Goal: Task Accomplishment & Management: Complete application form

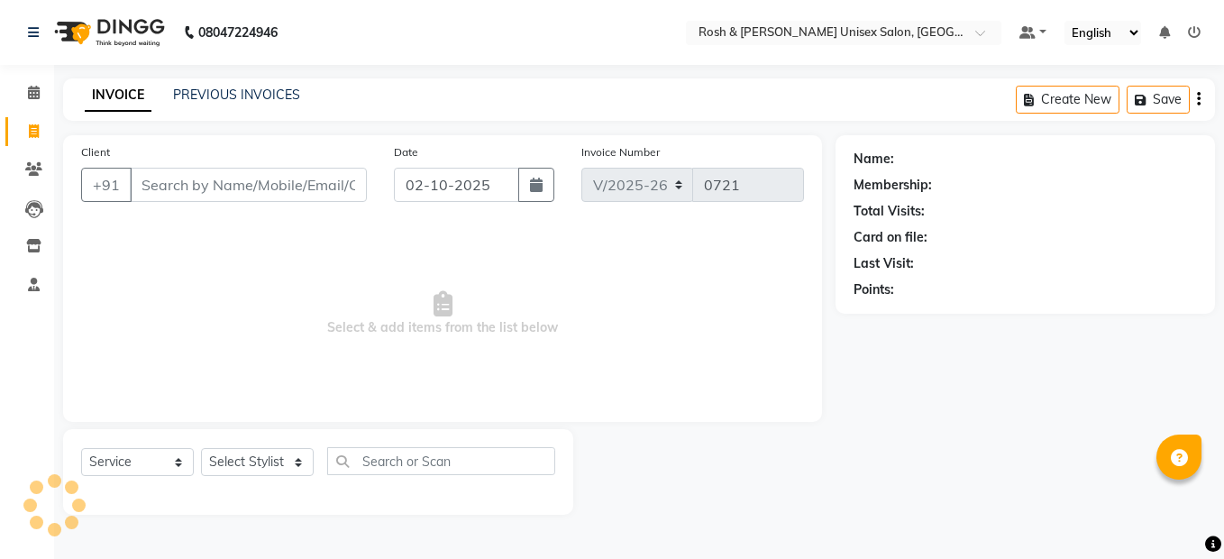
select select "8757"
select select "service"
click at [235, 189] on input "Client" at bounding box center [248, 185] width 237 height 34
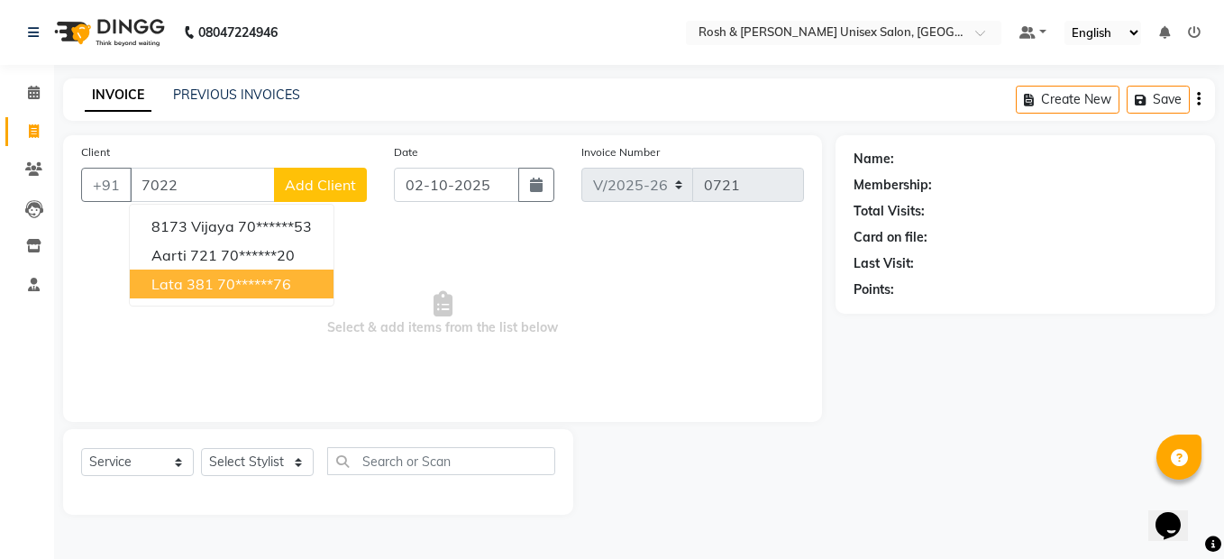
click at [229, 288] on ngb-highlight "70******76" at bounding box center [254, 284] width 74 height 18
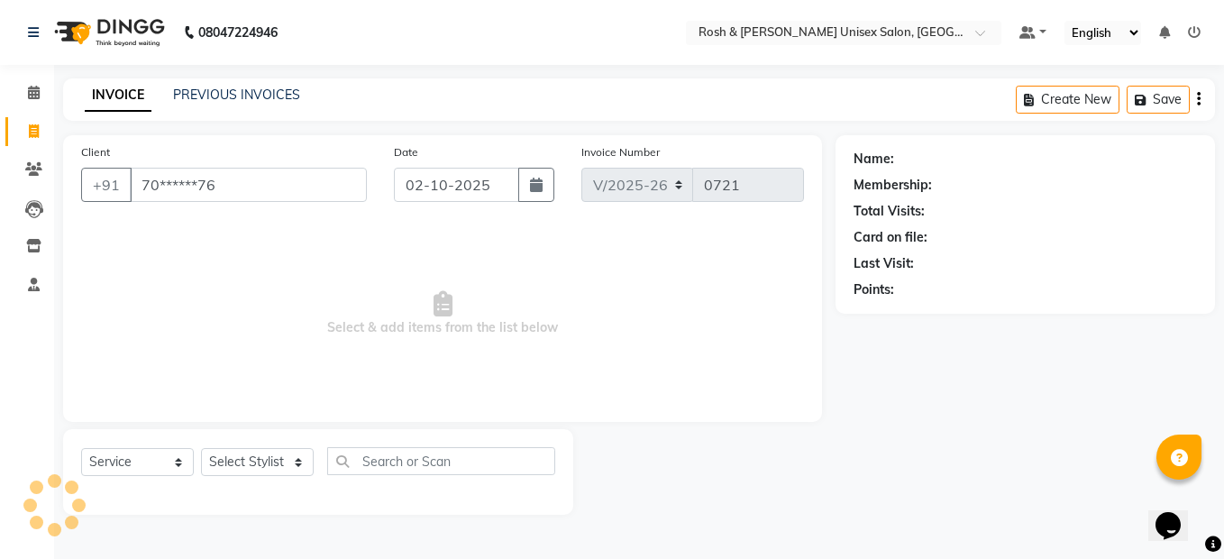
type input "70******76"
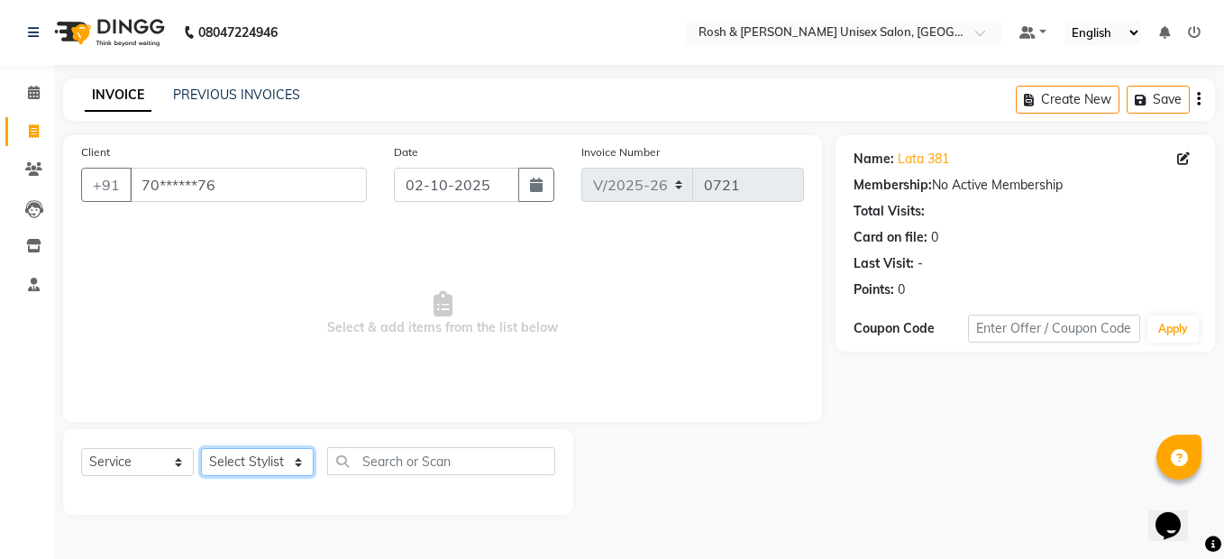
click at [262, 455] on select "Select Stylist Admin [PERSON_NAME] [PERSON_NAME] Front Desk Rehan Reports [PERS…" at bounding box center [257, 462] width 113 height 28
select select "88998"
click at [201, 448] on select "Select Stylist Admin [PERSON_NAME] [PERSON_NAME] Front Desk Rehan Reports [PERS…" at bounding box center [257, 462] width 113 height 28
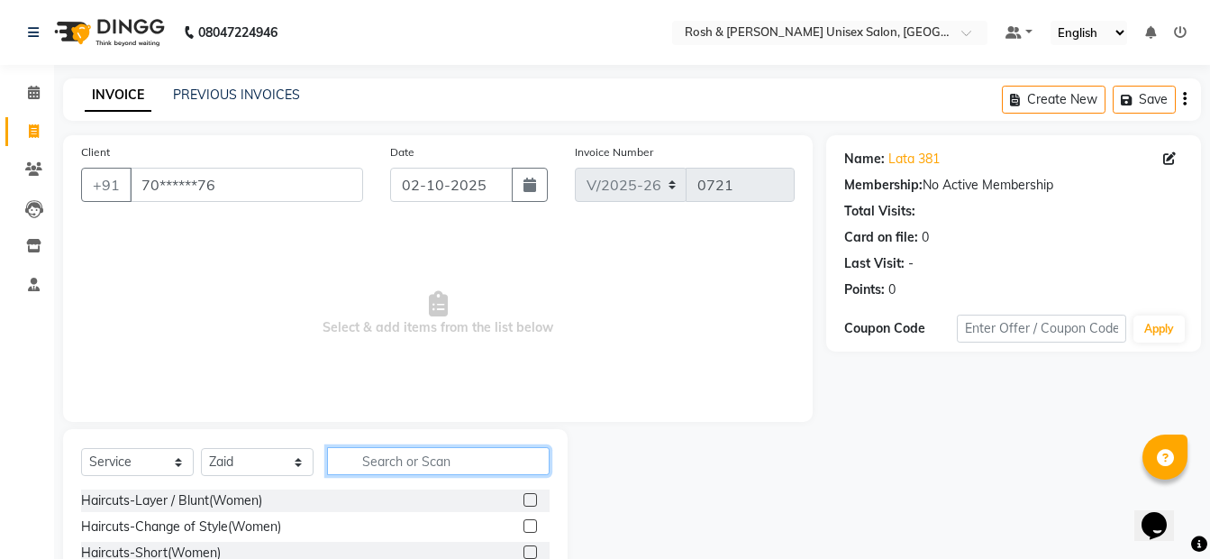
click at [398, 458] on input "text" at bounding box center [438, 461] width 223 height 28
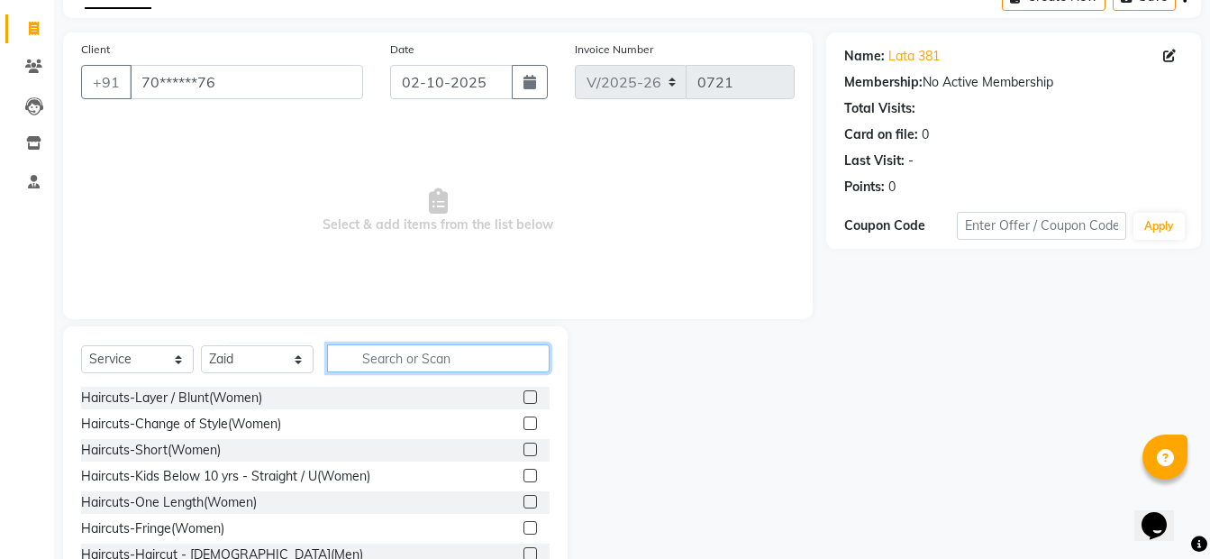
scroll to position [163, 0]
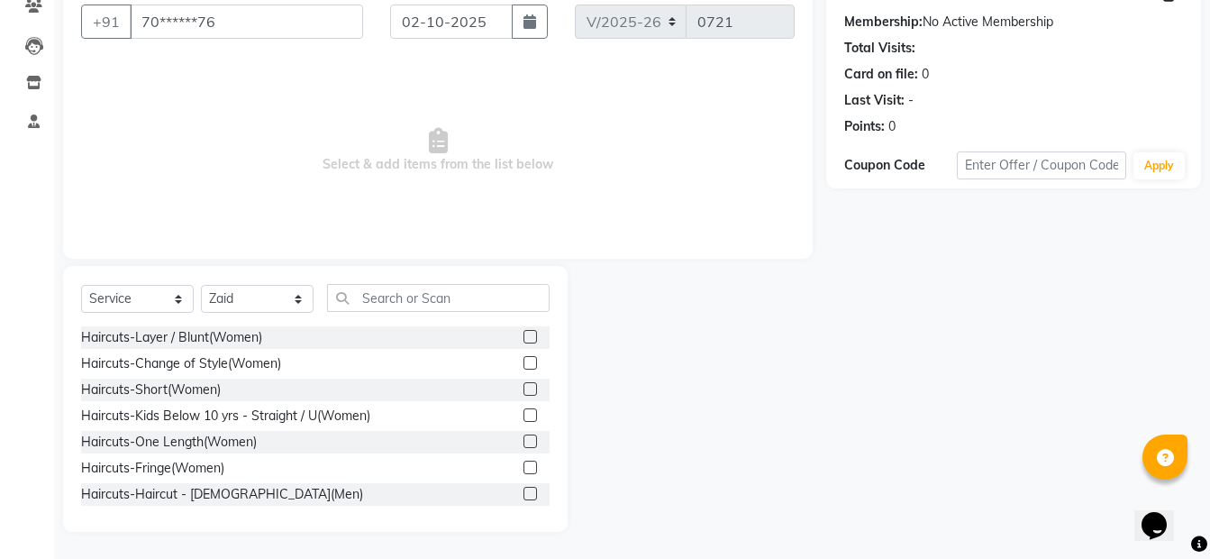
click at [524, 494] on label at bounding box center [531, 494] width 14 height 14
click at [524, 494] on input "checkbox" at bounding box center [530, 494] width 12 height 12
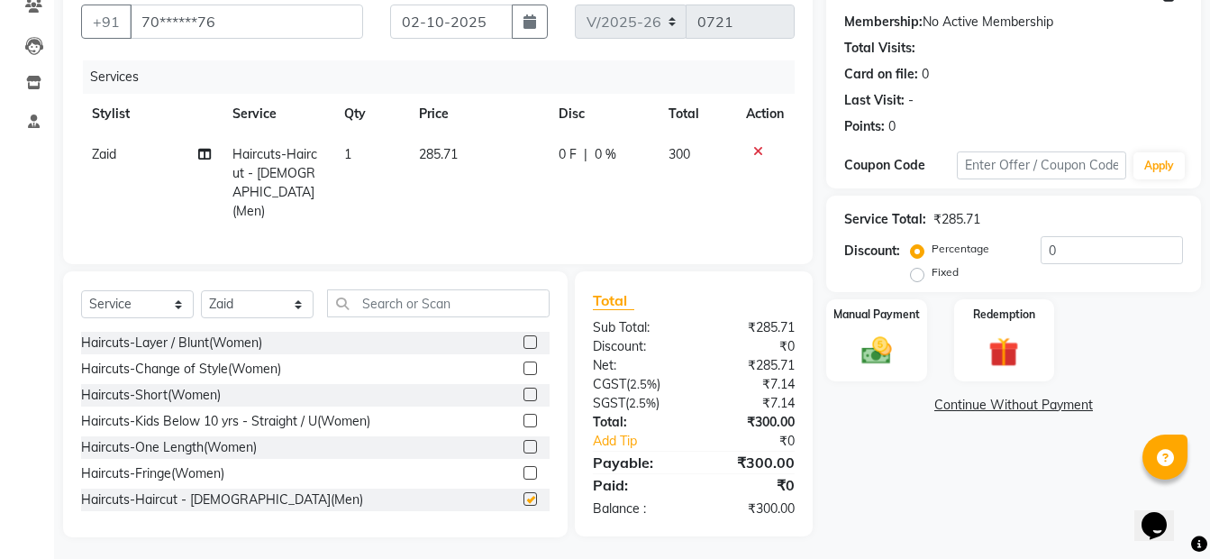
checkbox input "false"
click at [897, 342] on img at bounding box center [877, 350] width 50 height 36
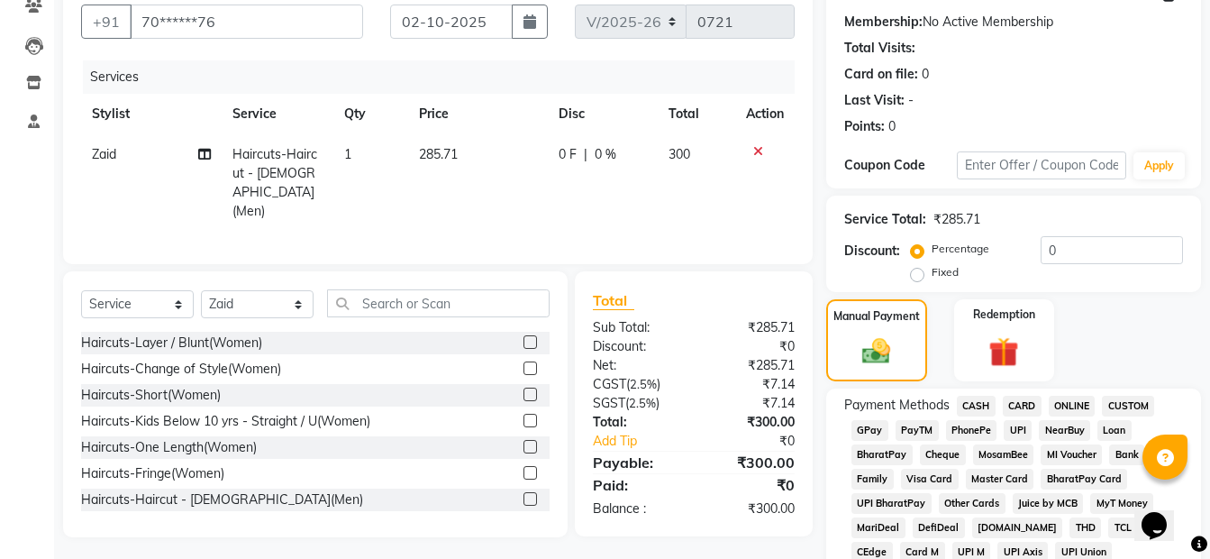
click at [1081, 408] on span "ONLINE" at bounding box center [1072, 406] width 47 height 21
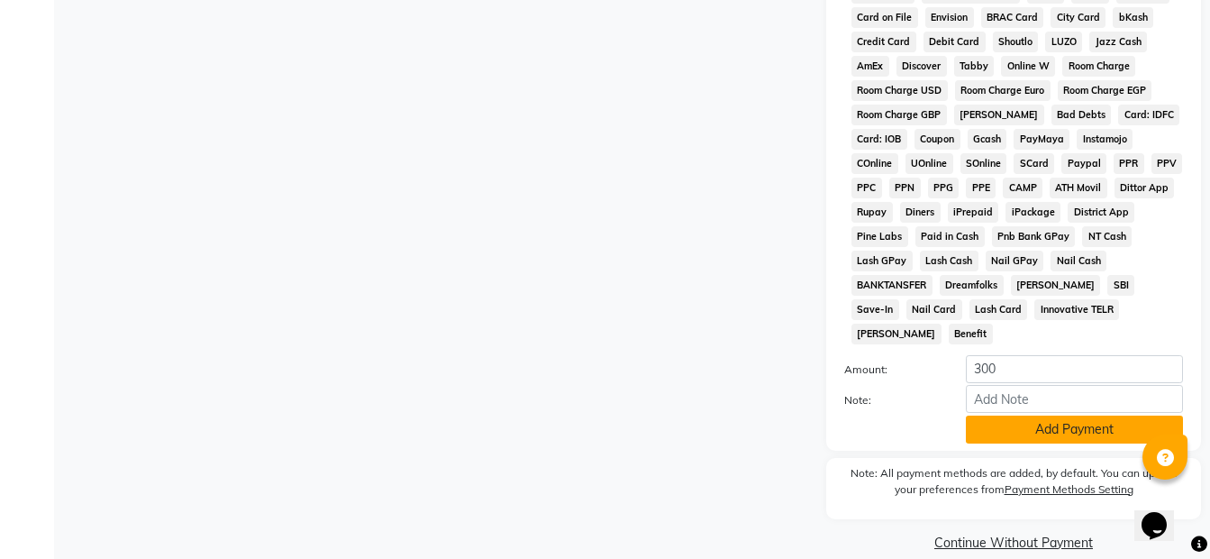
click at [1069, 415] on button "Add Payment" at bounding box center [1074, 429] width 217 height 28
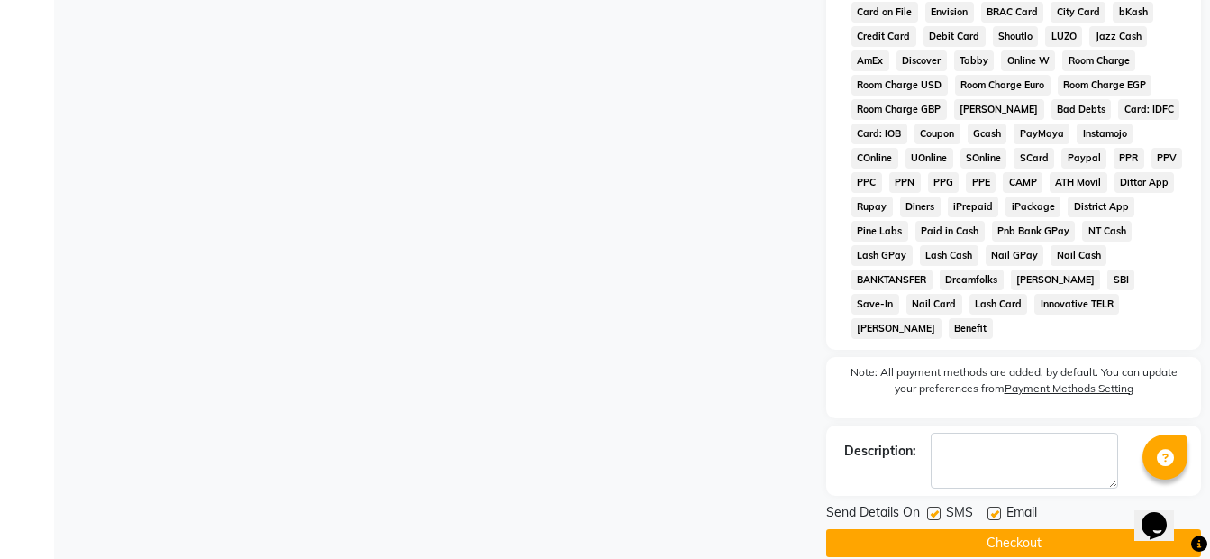
scroll to position [825, 0]
click at [933, 528] on button "Checkout" at bounding box center [1013, 542] width 375 height 28
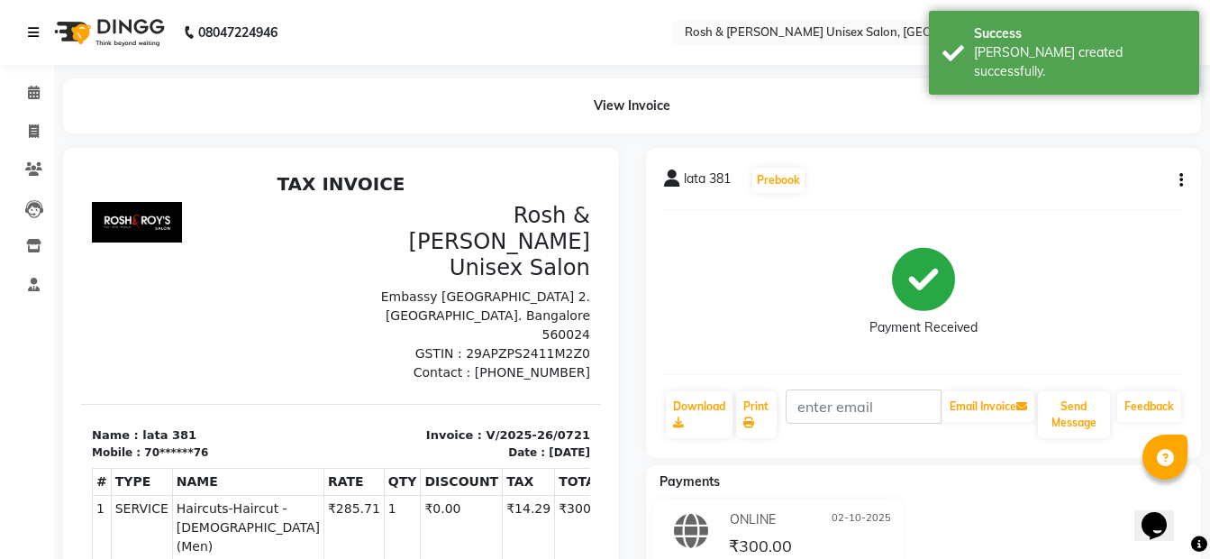
click at [30, 32] on icon at bounding box center [33, 32] width 11 height 13
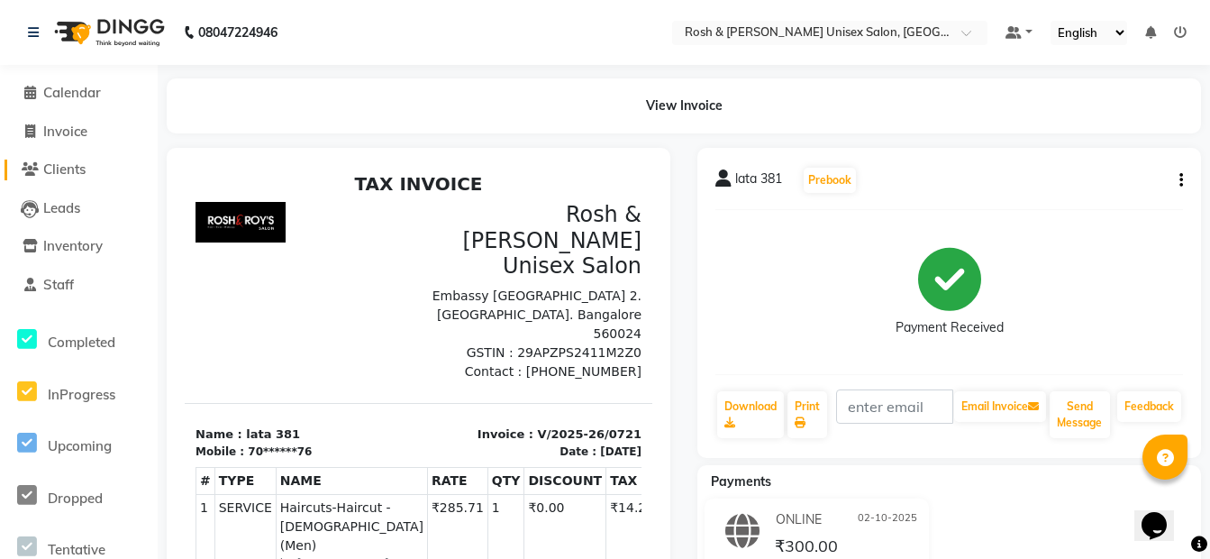
click at [68, 175] on span "Clients" at bounding box center [64, 168] width 42 height 17
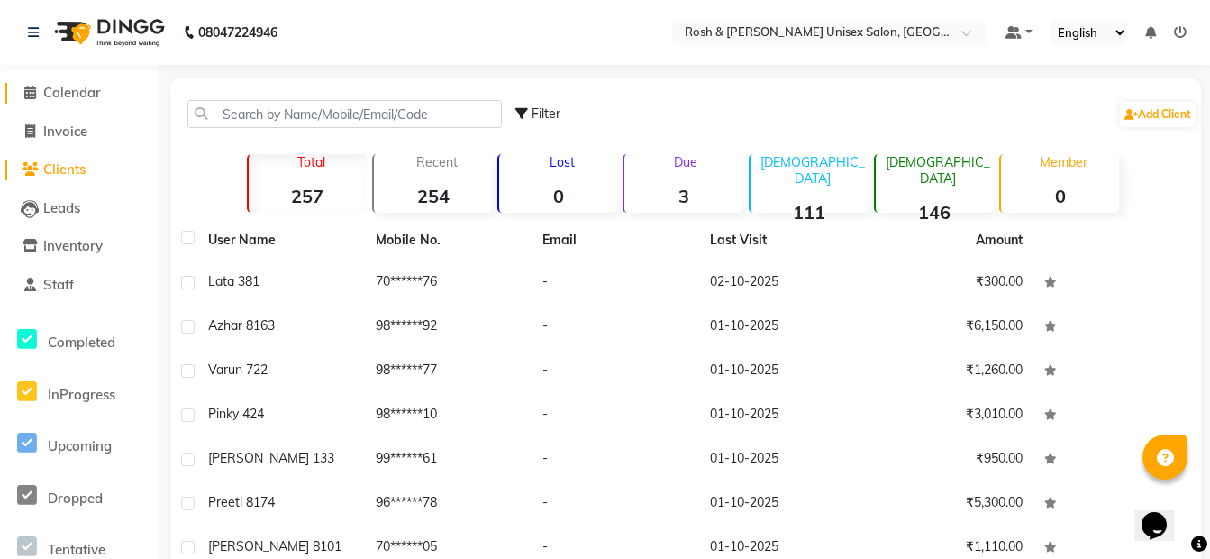
click at [78, 98] on span "Calendar" at bounding box center [72, 92] width 58 height 17
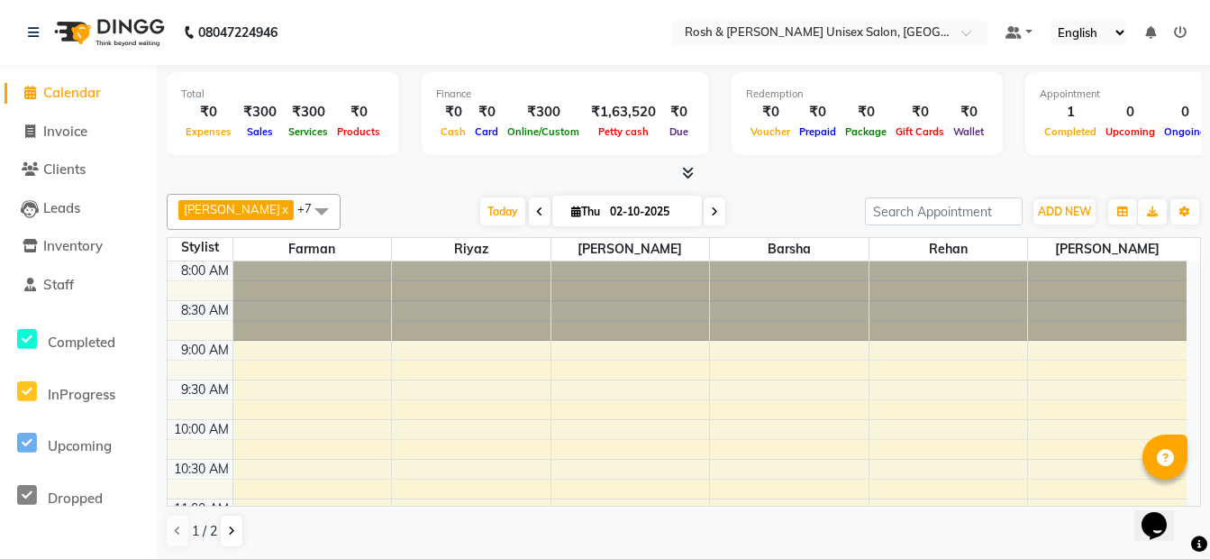
click at [607, 115] on div "₹1,63,520" at bounding box center [623, 112] width 79 height 21
click at [612, 128] on span "Petty cash" at bounding box center [623, 131] width 59 height 13
drag, startPoint x: 612, startPoint y: 128, endPoint x: 624, endPoint y: 140, distance: 17.2
click at [624, 140] on div "Petty cash" at bounding box center [623, 131] width 79 height 19
click at [83, 135] on span "Invoice" at bounding box center [65, 131] width 44 height 17
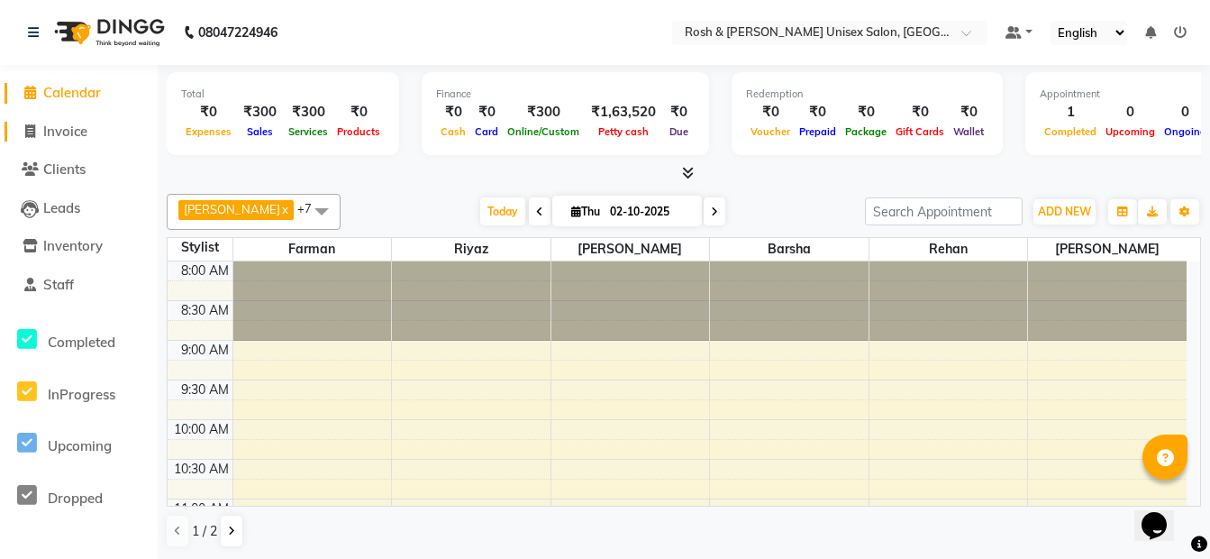
select select "service"
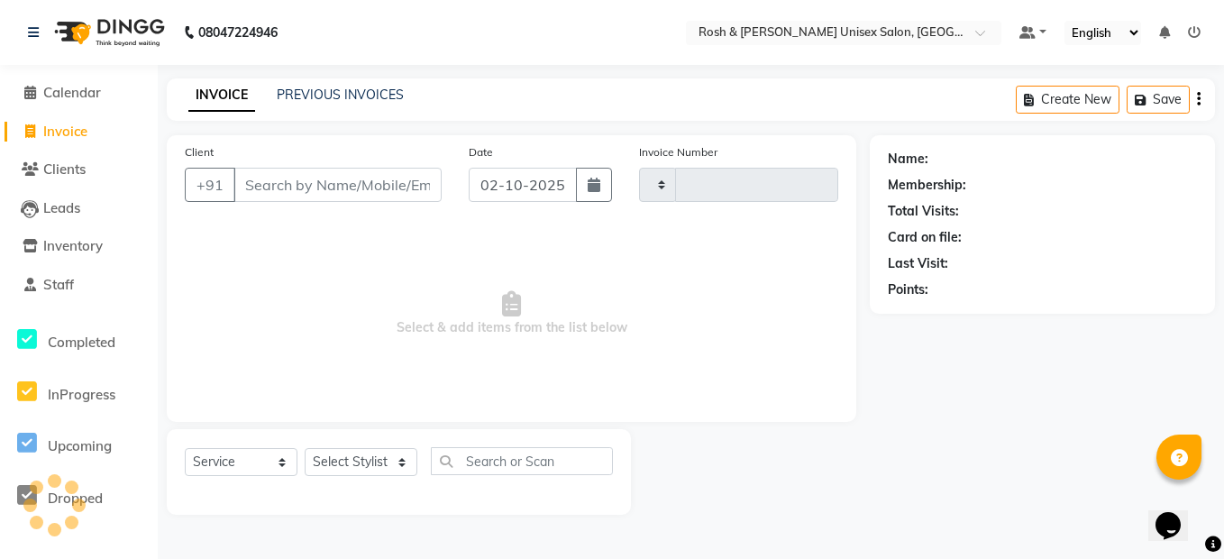
type input "0722"
select select "8757"
click at [294, 182] on input "Client" at bounding box center [337, 185] width 208 height 34
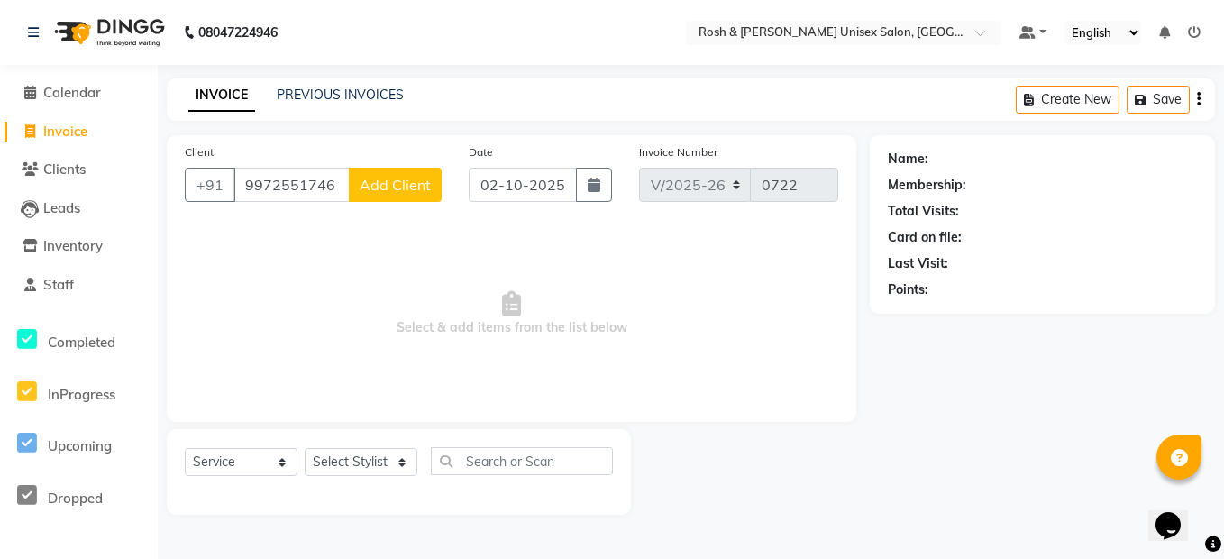
type input "9972551746"
click at [406, 186] on span "Add Client" at bounding box center [395, 185] width 71 height 18
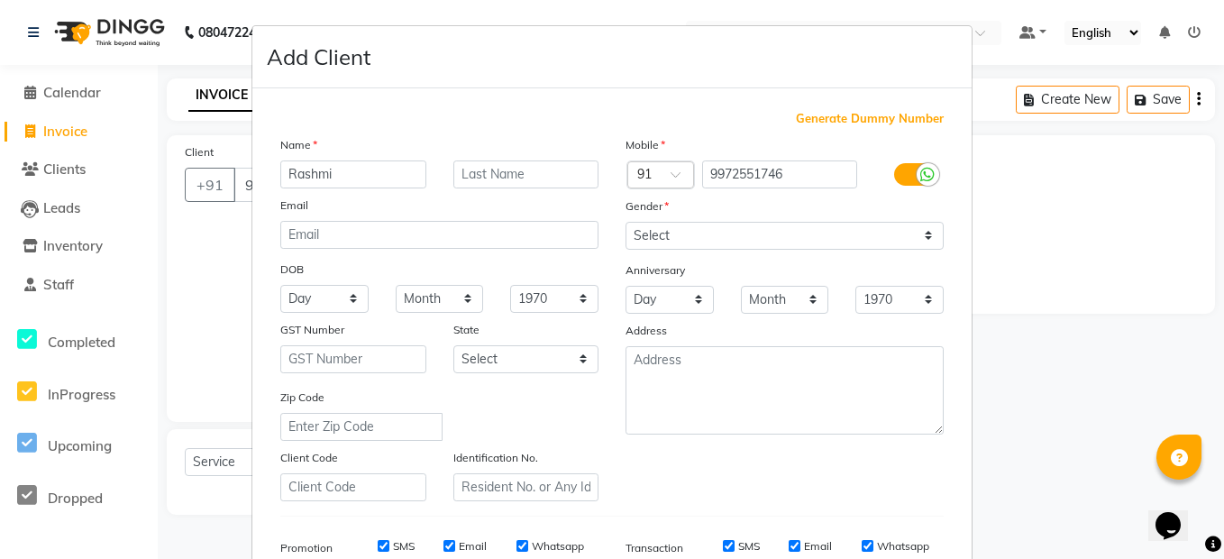
type input "Rashmi"
click at [502, 362] on select "Select [GEOGRAPHIC_DATA] [GEOGRAPHIC_DATA] [GEOGRAPHIC_DATA] [GEOGRAPHIC_DATA] …" at bounding box center [526, 359] width 146 height 28
select select "17"
click at [453, 345] on select "Select [GEOGRAPHIC_DATA] [GEOGRAPHIC_DATA] [GEOGRAPHIC_DATA] [GEOGRAPHIC_DATA] …" at bounding box center [526, 359] width 146 height 28
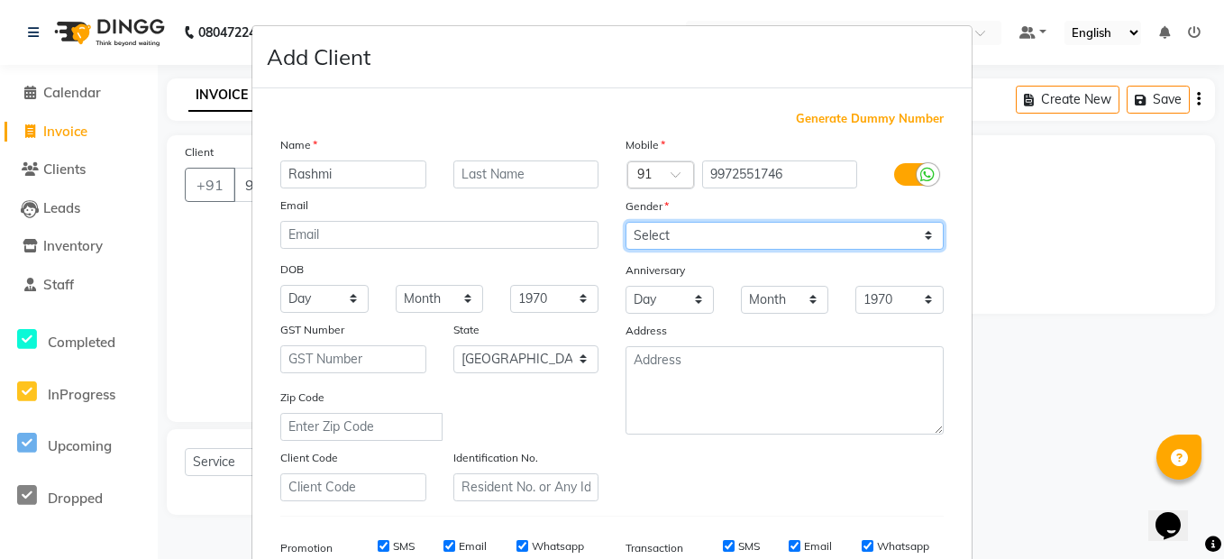
click at [680, 230] on select "Select [DEMOGRAPHIC_DATA] [DEMOGRAPHIC_DATA] Other Prefer Not To Say" at bounding box center [784, 236] width 318 height 28
select select "[DEMOGRAPHIC_DATA]"
click at [625, 222] on select "Select [DEMOGRAPHIC_DATA] [DEMOGRAPHIC_DATA] Other Prefer Not To Say" at bounding box center [784, 236] width 318 height 28
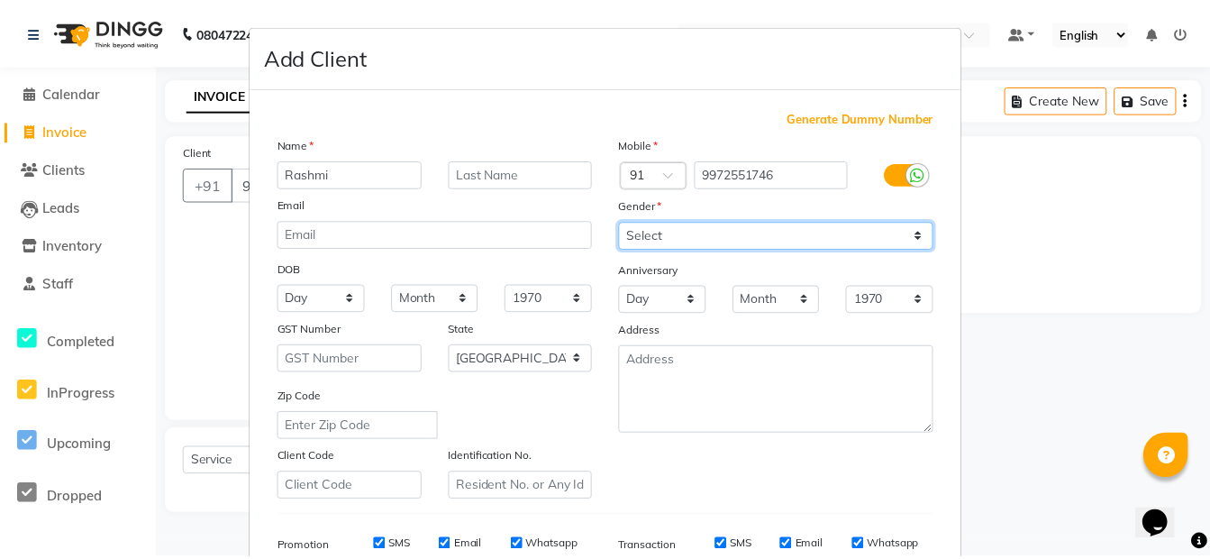
scroll to position [273, 0]
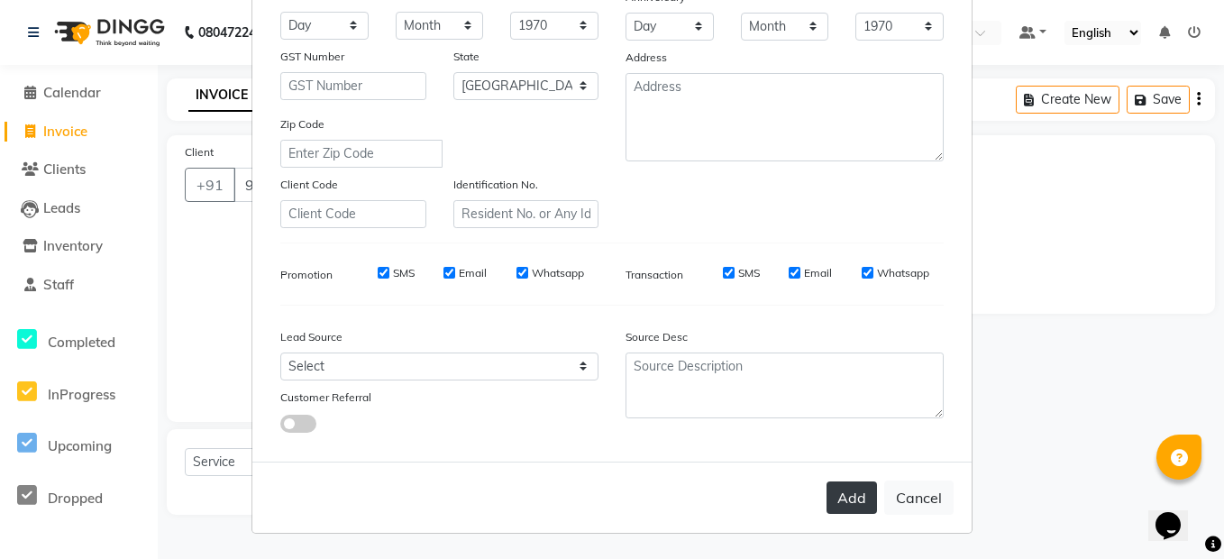
click at [861, 498] on button "Add" at bounding box center [851, 497] width 50 height 32
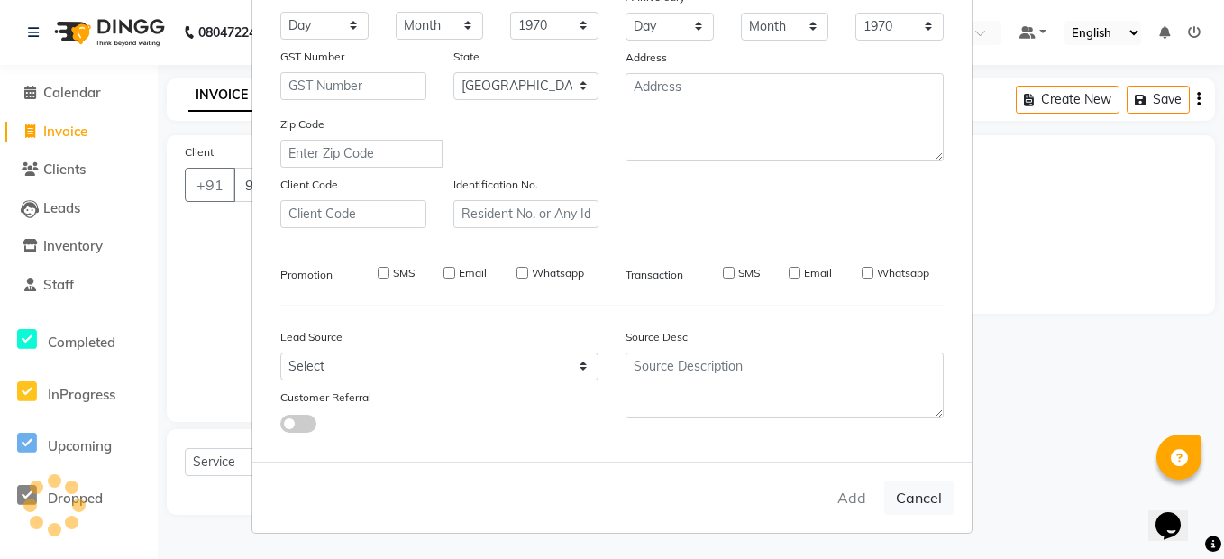
type input "99******46"
select select
select select "null"
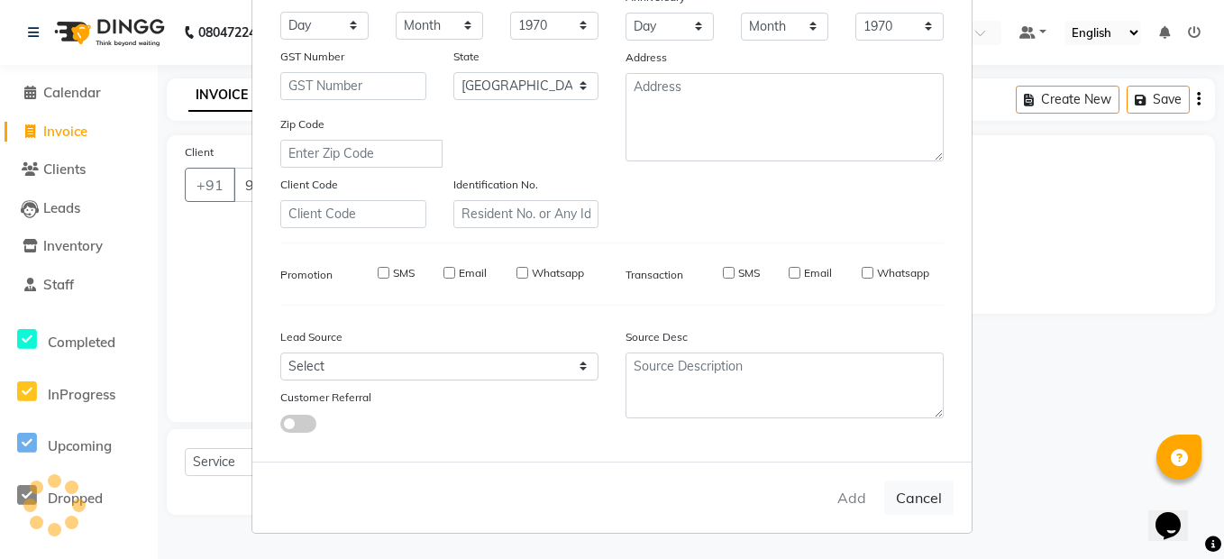
select select
checkbox input "false"
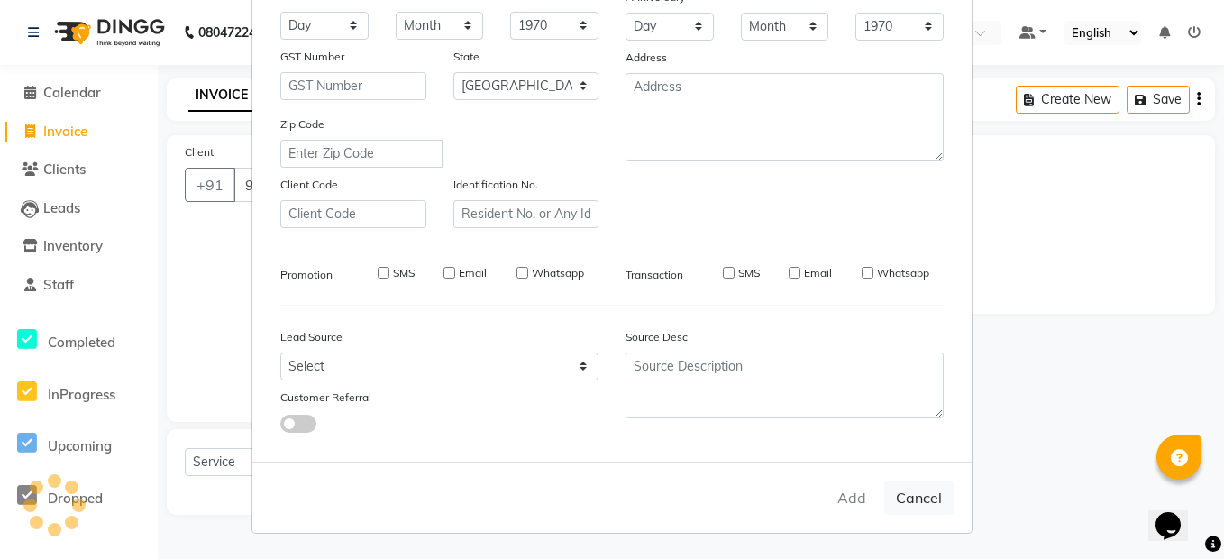
checkbox input "false"
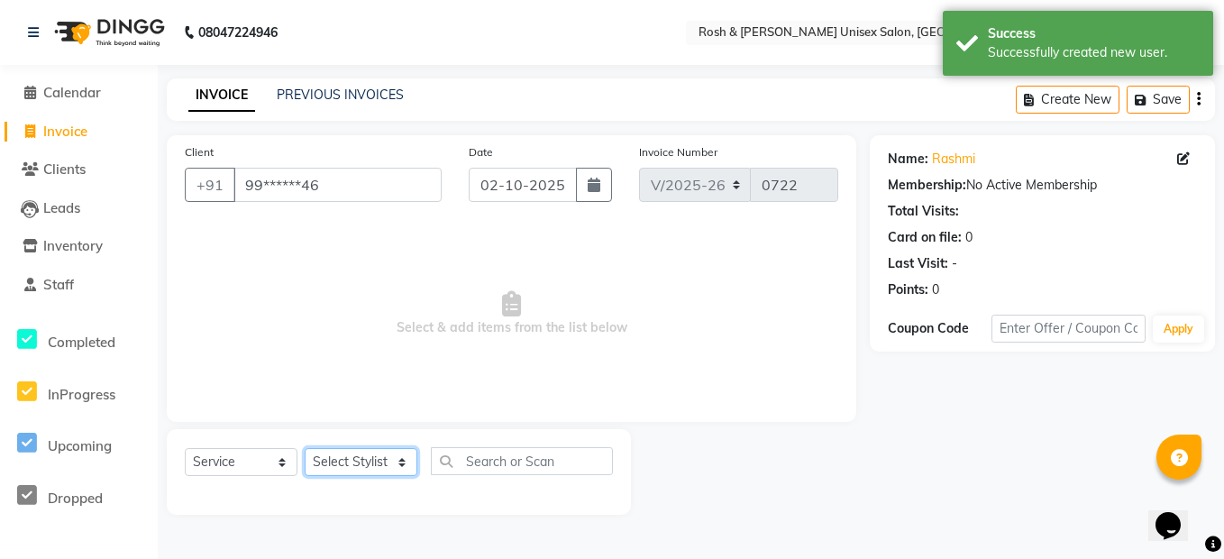
click at [384, 460] on select "Select Stylist Admin [PERSON_NAME] [PERSON_NAME] Front Desk Rehan Reports [PERS…" at bounding box center [361, 462] width 113 height 28
select select "88997"
click at [305, 448] on select "Select Stylist Admin [PERSON_NAME] [PERSON_NAME] Front Desk Rehan Reports [PERS…" at bounding box center [361, 462] width 113 height 28
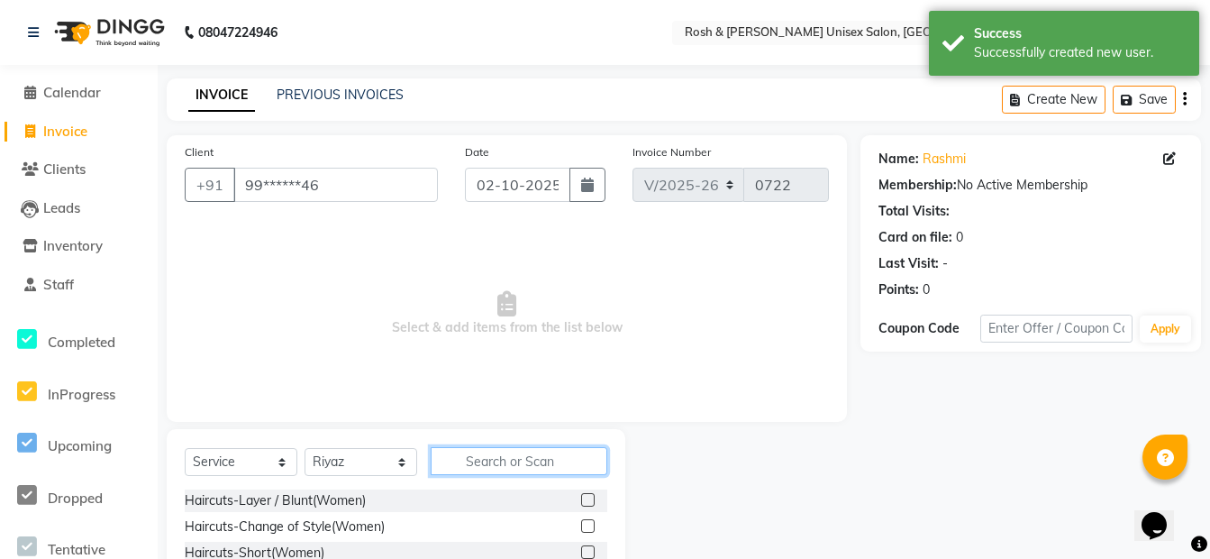
click at [481, 455] on input "text" at bounding box center [519, 461] width 177 height 28
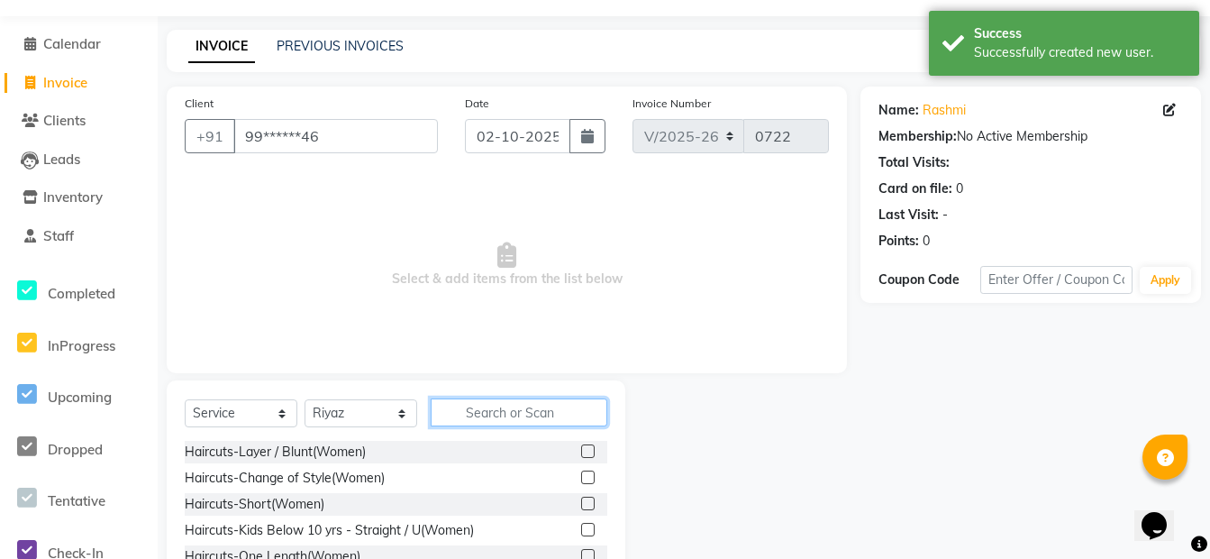
scroll to position [90, 0]
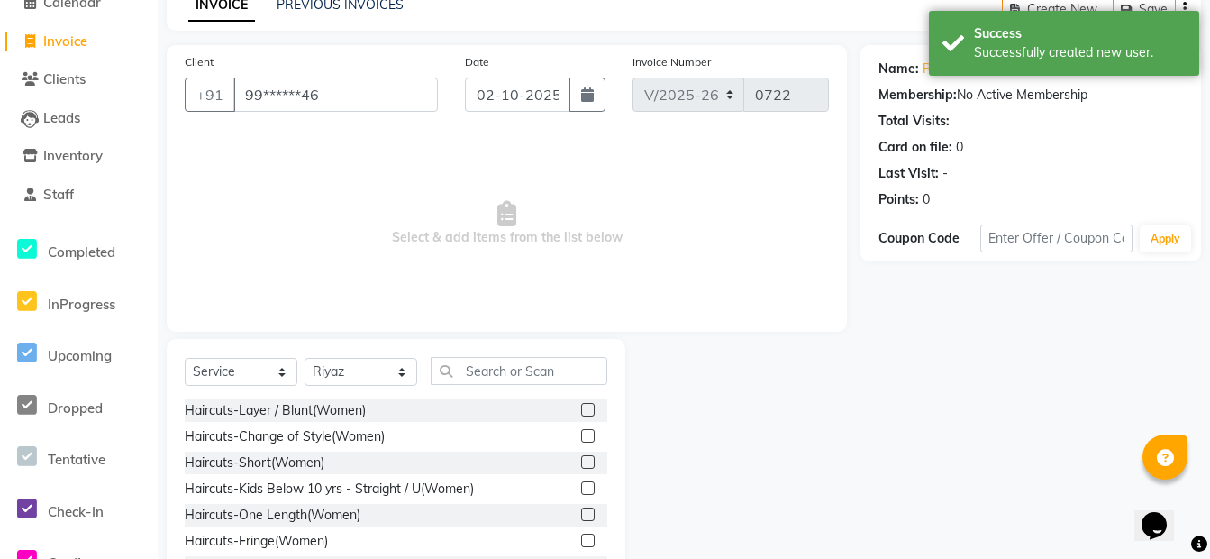
click at [581, 410] on label at bounding box center [588, 410] width 14 height 14
click at [581, 410] on input "checkbox" at bounding box center [587, 411] width 12 height 12
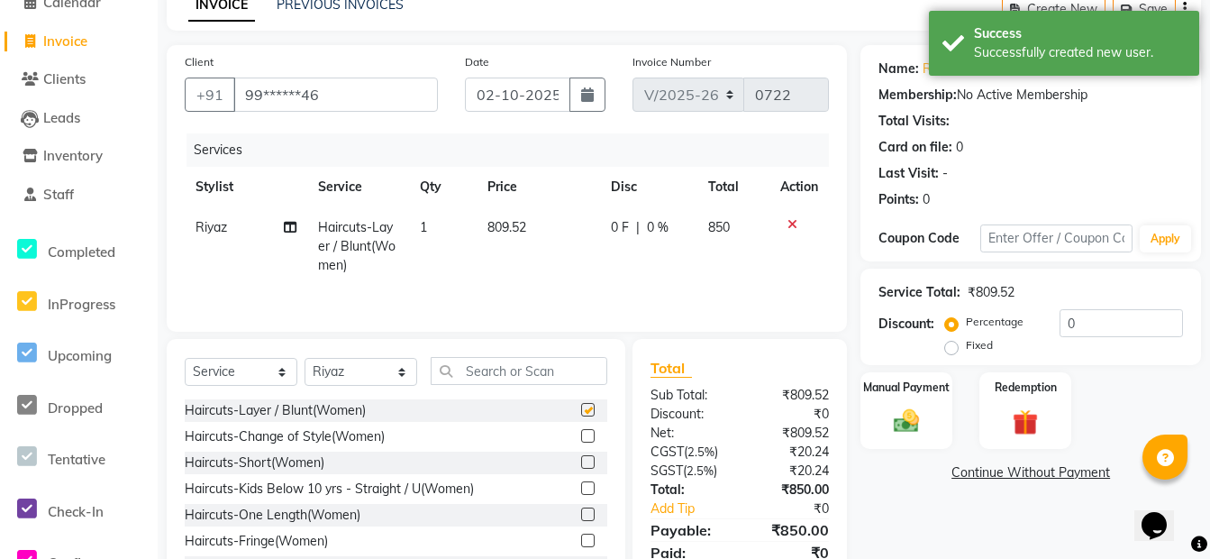
checkbox input "false"
click at [904, 413] on img at bounding box center [906, 420] width 43 height 31
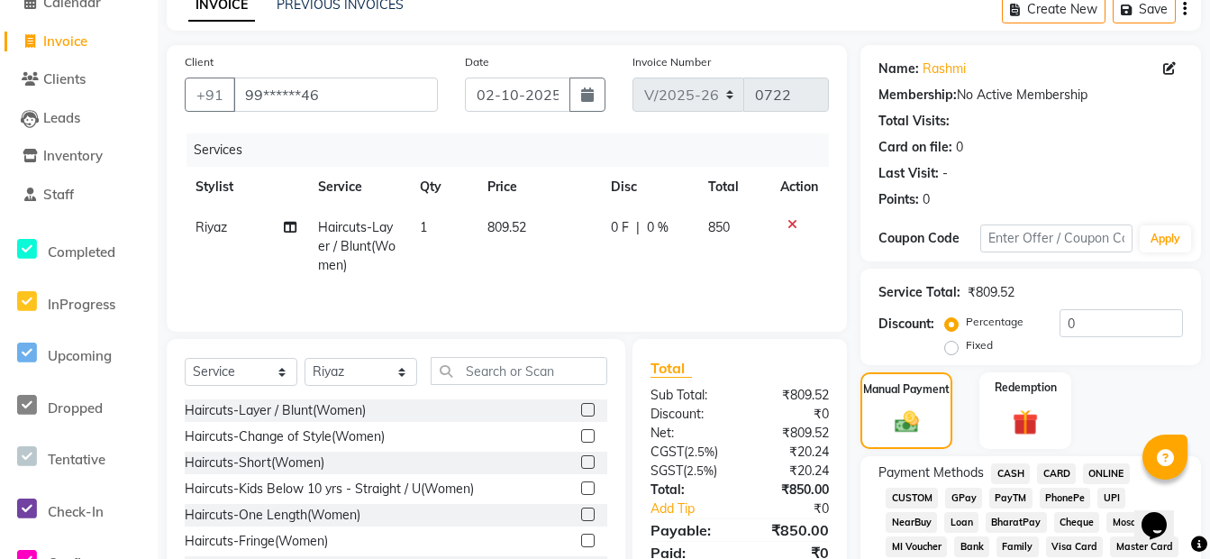
click at [1096, 472] on span "ONLINE" at bounding box center [1106, 473] width 47 height 21
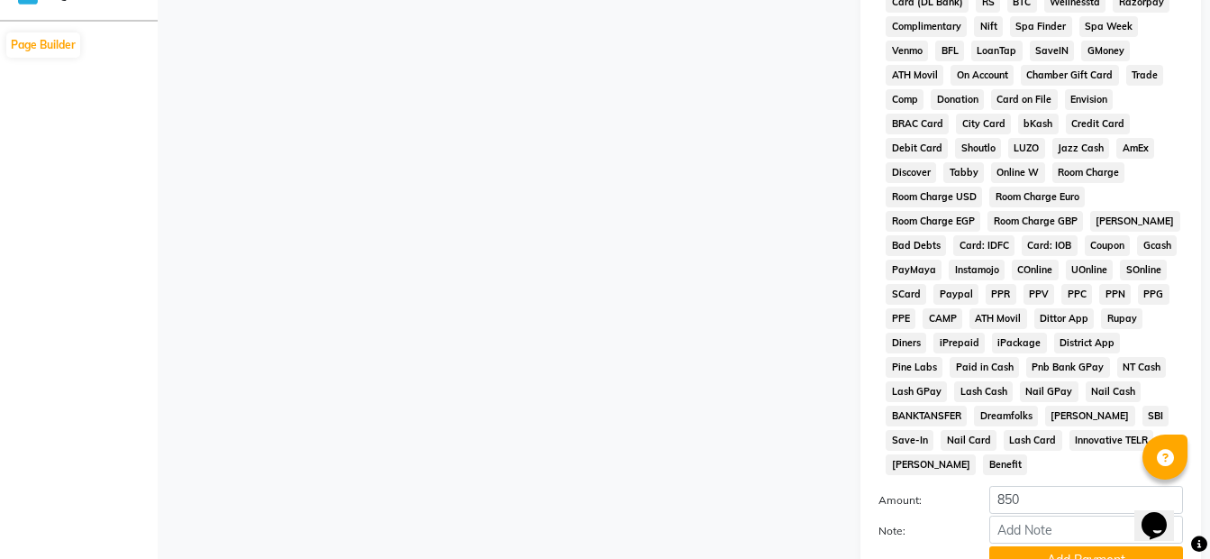
scroll to position [887, 0]
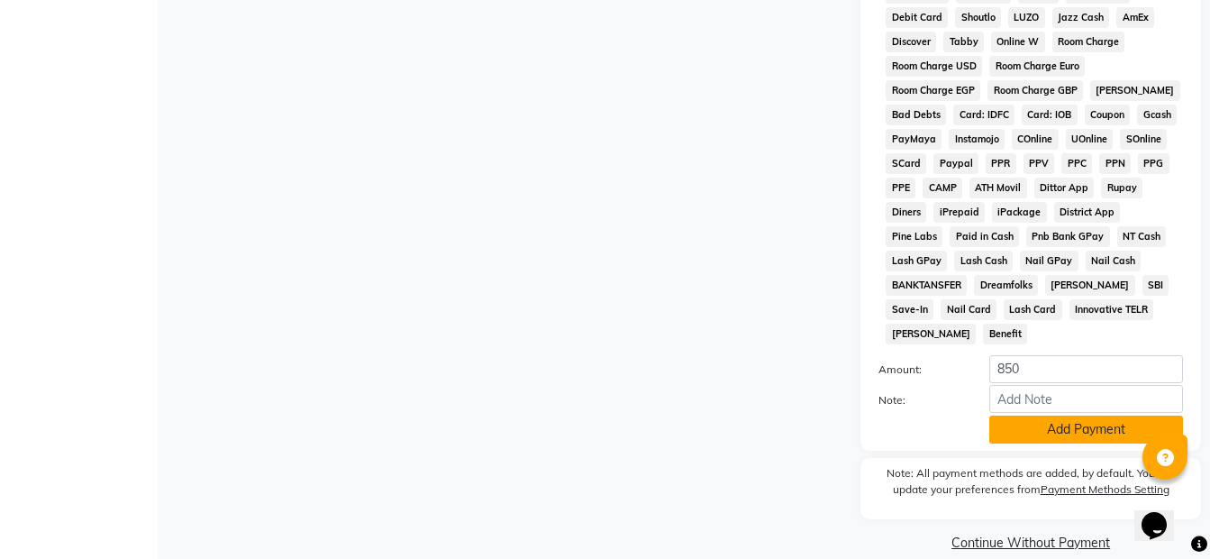
click at [1087, 415] on button "Add Payment" at bounding box center [1086, 429] width 194 height 28
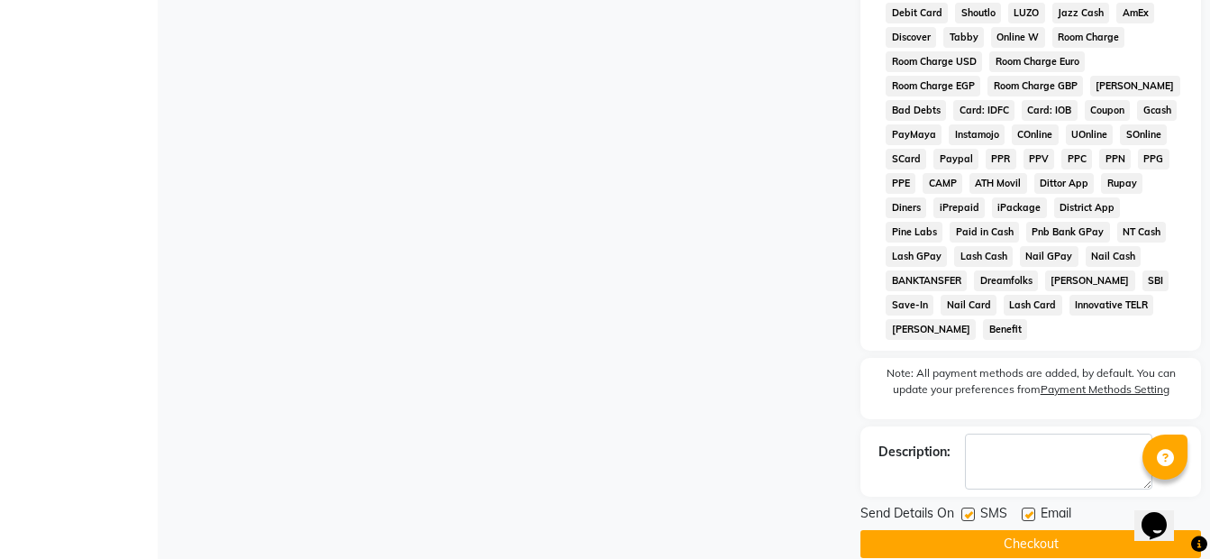
scroll to position [893, 0]
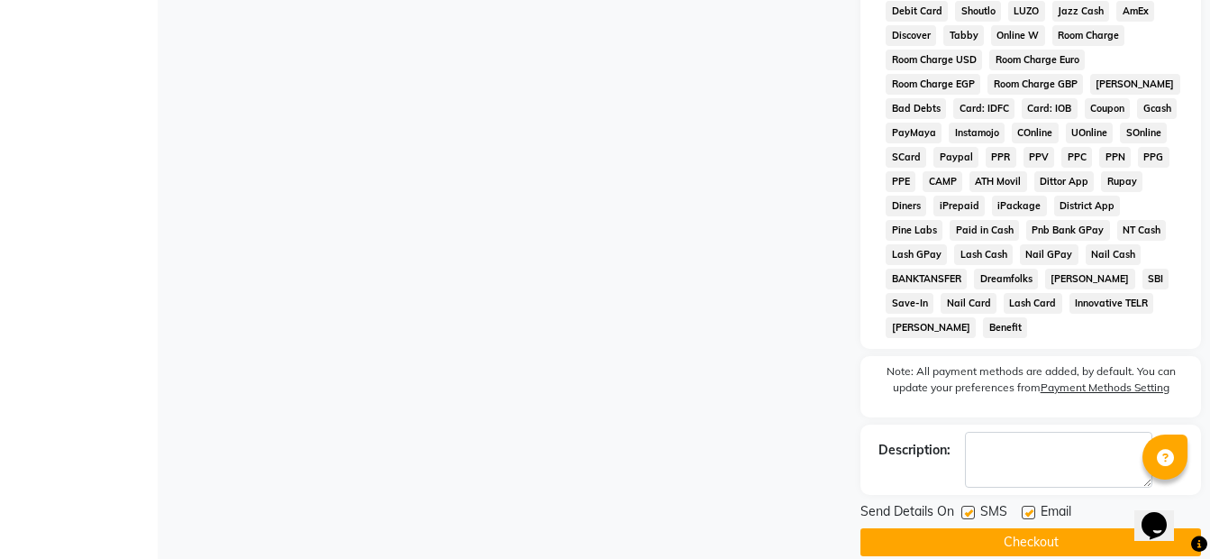
click at [992, 528] on button "Checkout" at bounding box center [1031, 542] width 341 height 28
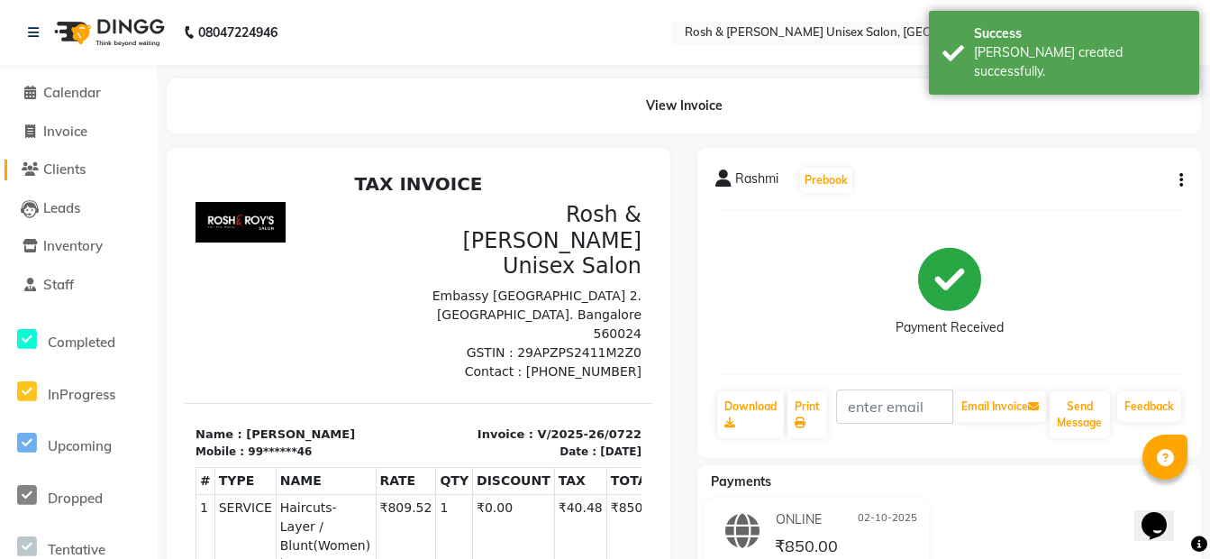
click at [58, 167] on span "Clients" at bounding box center [64, 168] width 42 height 17
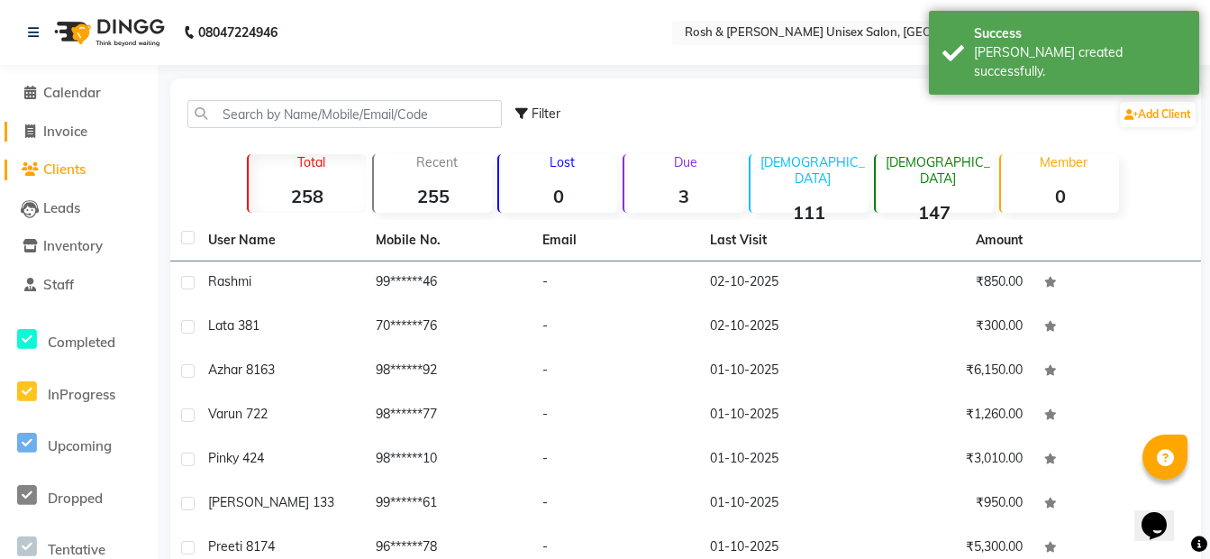
click at [73, 135] on span "Invoice" at bounding box center [65, 131] width 44 height 17
select select "service"
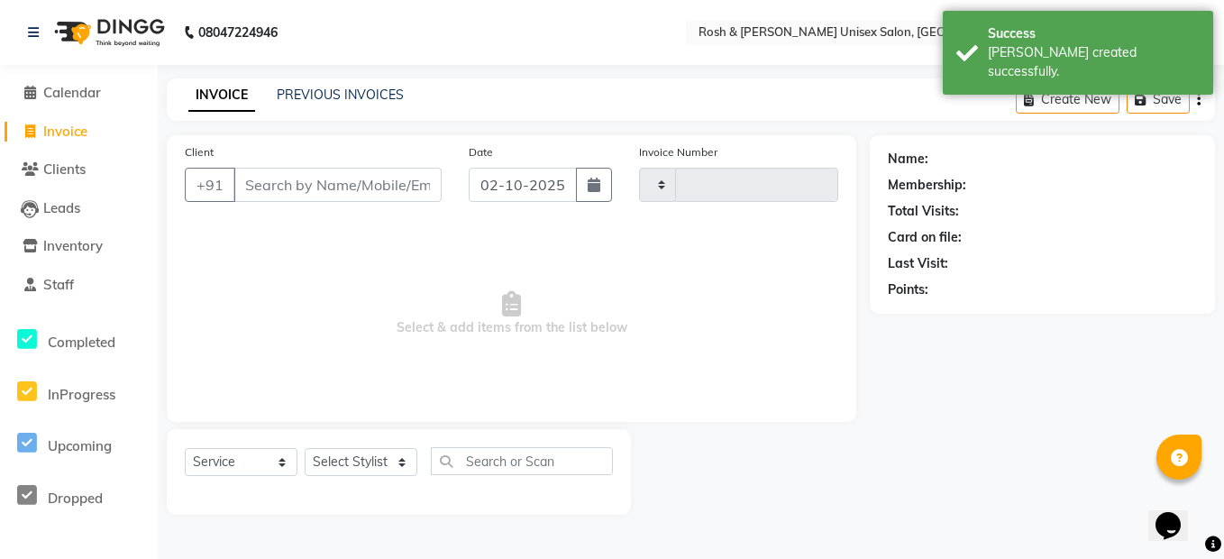
type input "0723"
select select "8757"
click at [260, 176] on input "Client" at bounding box center [337, 185] width 208 height 34
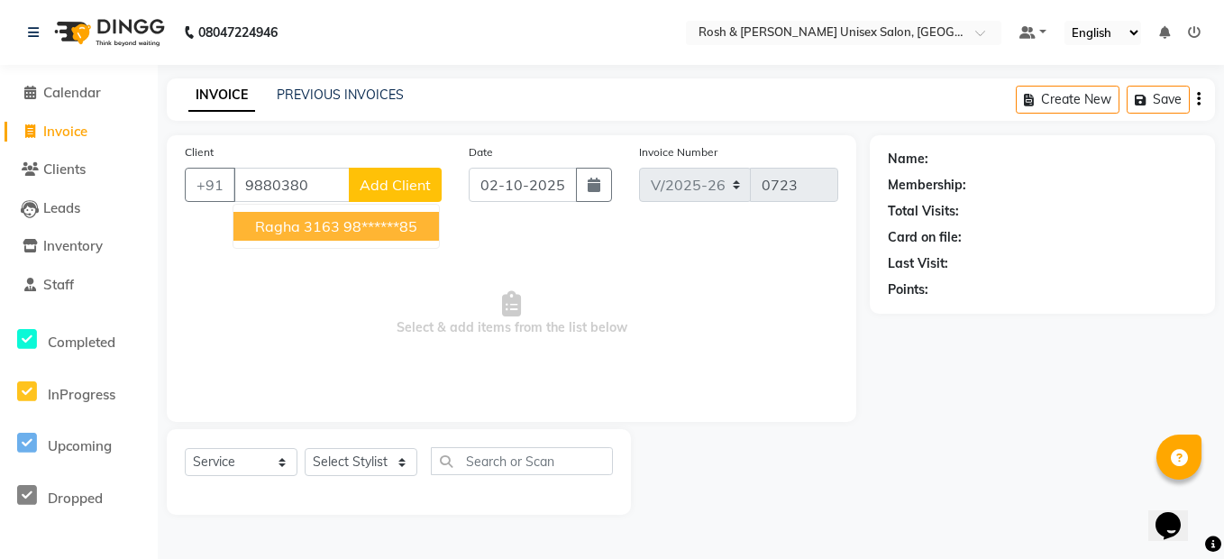
click at [361, 228] on ngb-highlight "98******85" at bounding box center [380, 226] width 74 height 18
type input "98******85"
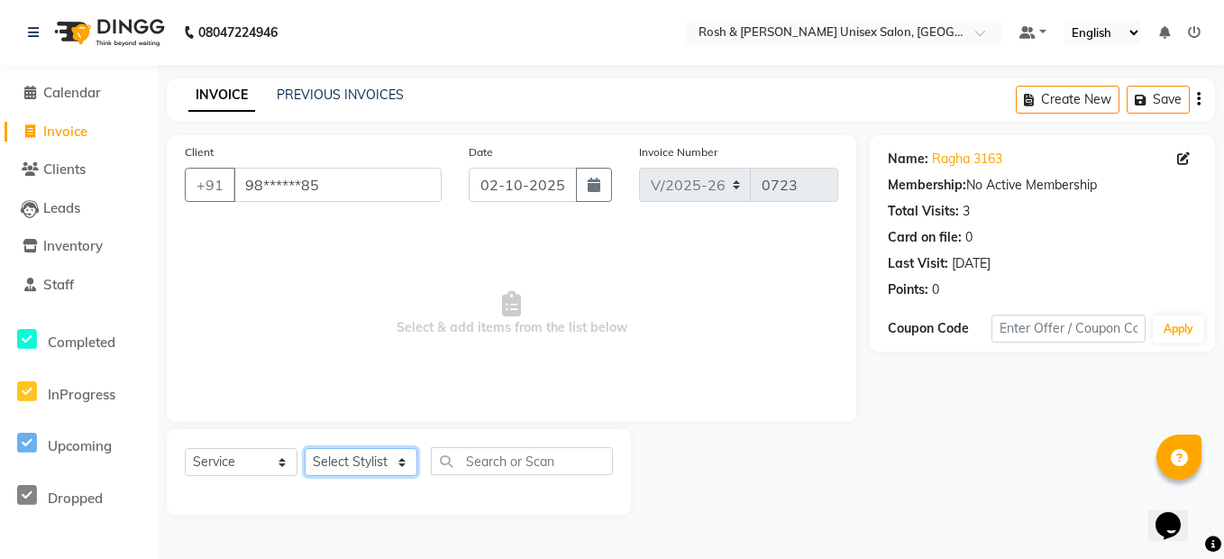
click at [362, 465] on select "Select Stylist Admin [PERSON_NAME] [PERSON_NAME] Front Desk Rehan Reports [PERS…" at bounding box center [361, 462] width 113 height 28
select select "90035"
click at [305, 448] on select "Select Stylist Admin [PERSON_NAME] [PERSON_NAME] Front Desk Rehan Reports [PERS…" at bounding box center [361, 462] width 113 height 28
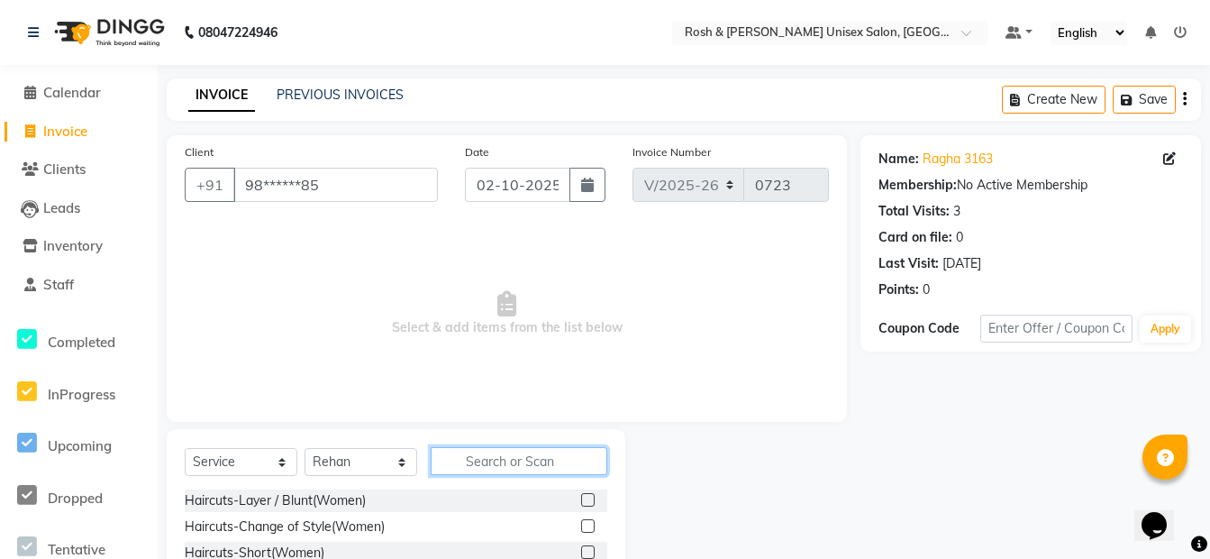
click at [487, 456] on input "text" at bounding box center [519, 461] width 177 height 28
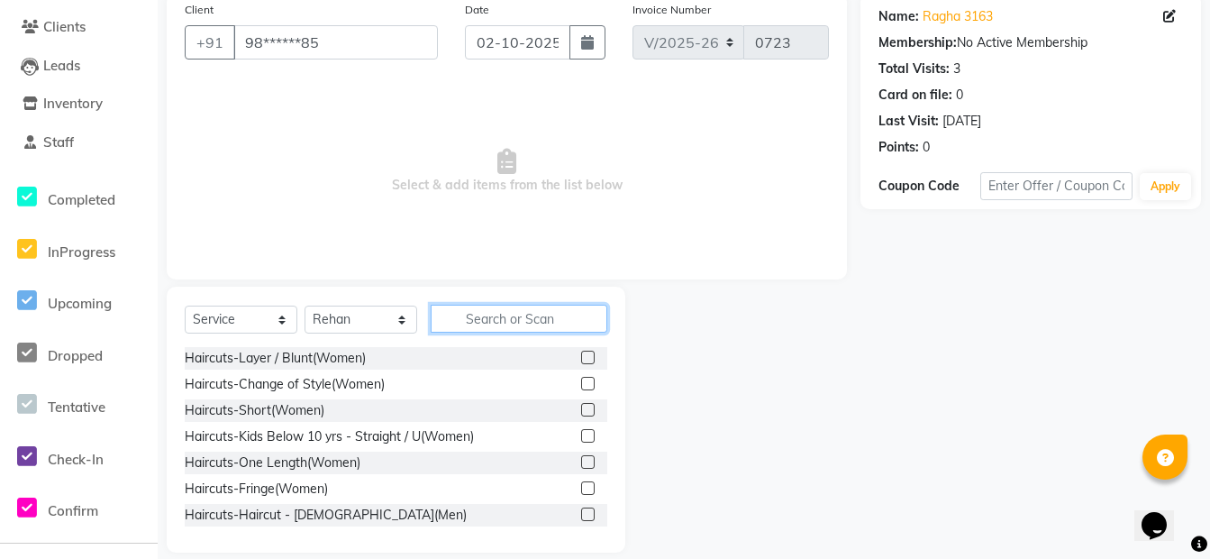
scroll to position [163, 0]
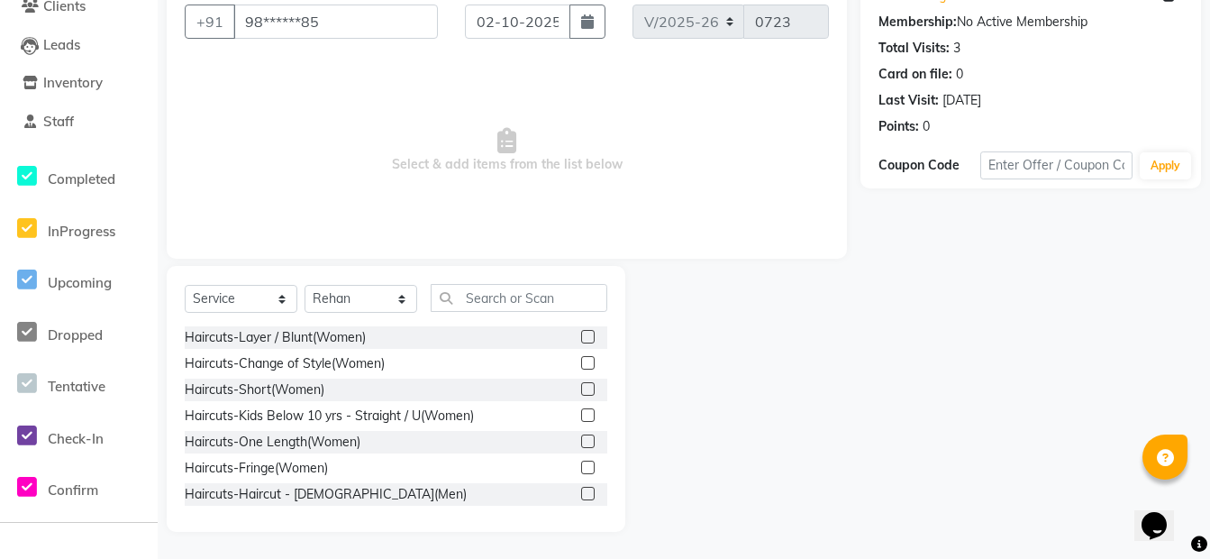
click at [581, 491] on label at bounding box center [588, 494] width 14 height 14
click at [581, 491] on input "checkbox" at bounding box center [587, 494] width 12 height 12
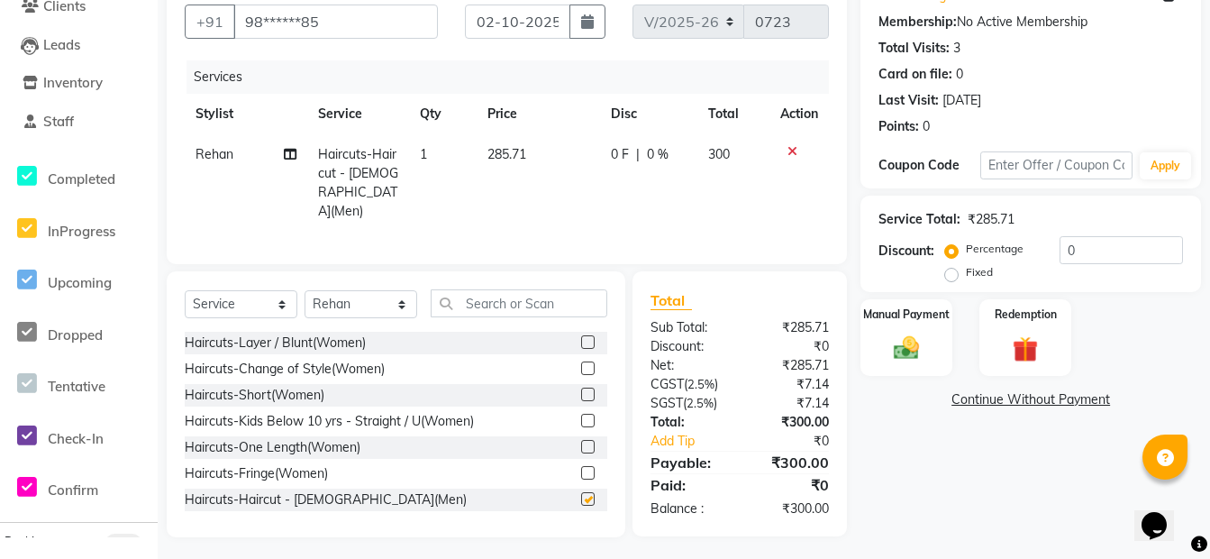
checkbox input "false"
click at [533, 301] on input "text" at bounding box center [519, 303] width 177 height 28
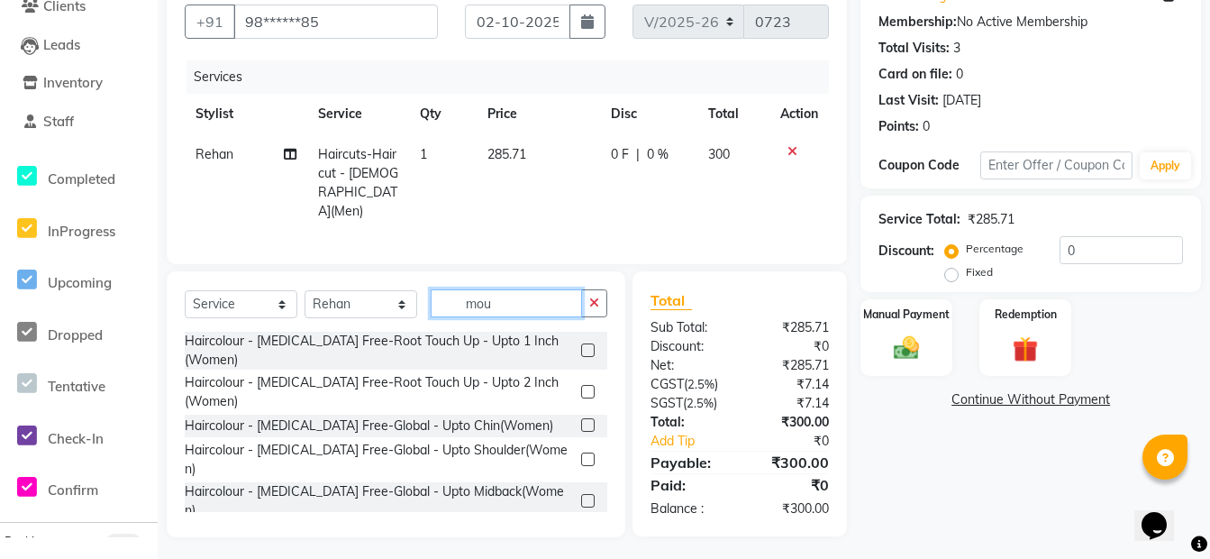
scroll to position [162, 0]
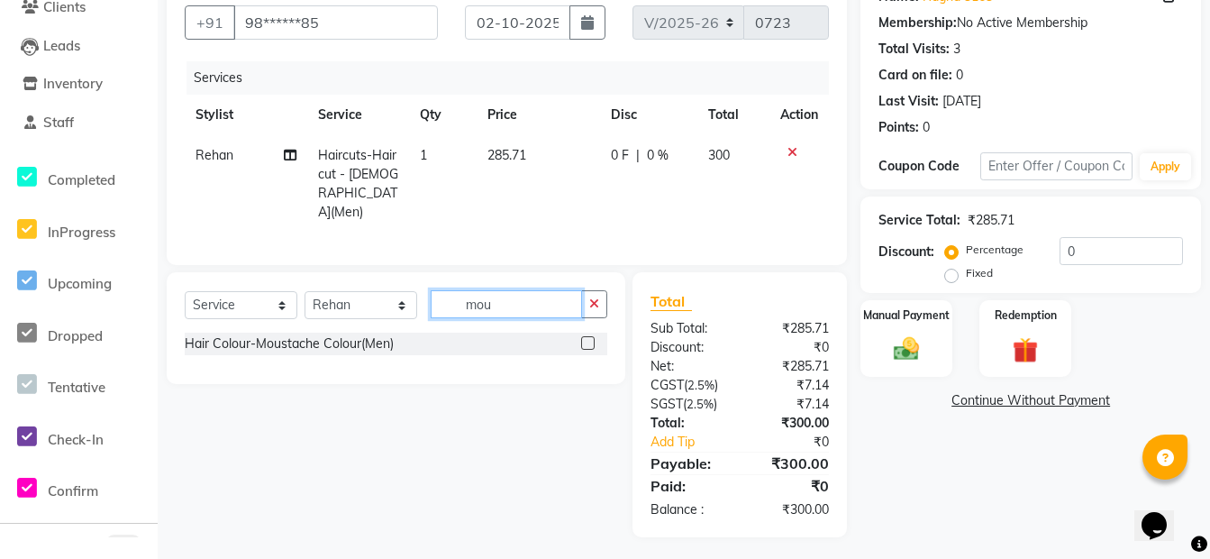
type input "mou"
click at [588, 336] on label at bounding box center [588, 343] width 14 height 14
click at [588, 338] on input "checkbox" at bounding box center [587, 344] width 12 height 12
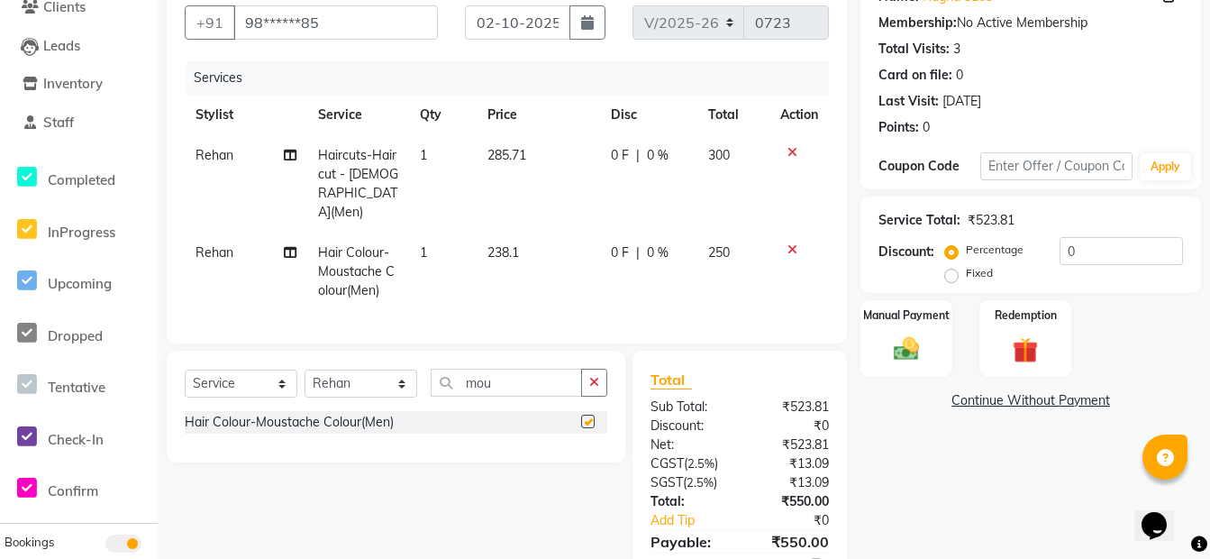
checkbox input "false"
click at [537, 375] on input "mou" at bounding box center [506, 383] width 151 height 28
type input "m"
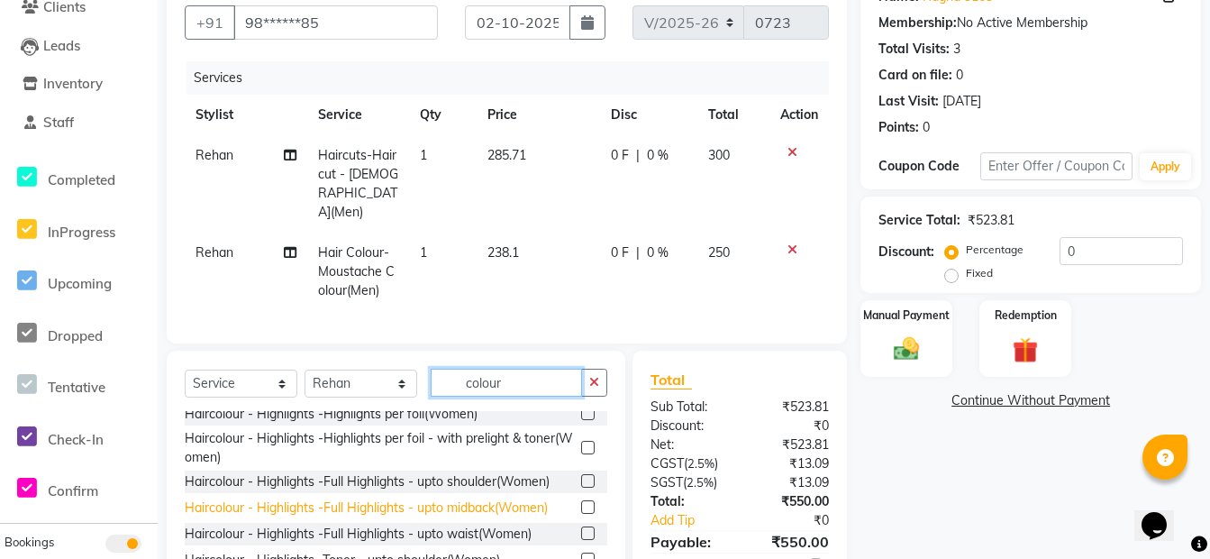
scroll to position [541, 0]
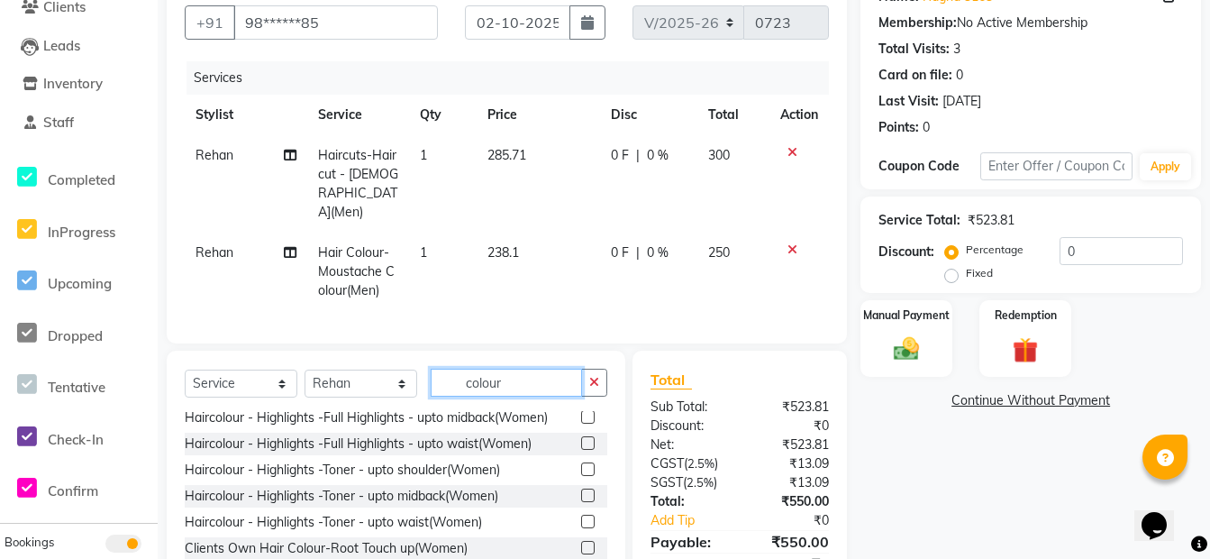
type input "colour"
click at [733, 232] on td "250" at bounding box center [733, 271] width 72 height 78
select select "90035"
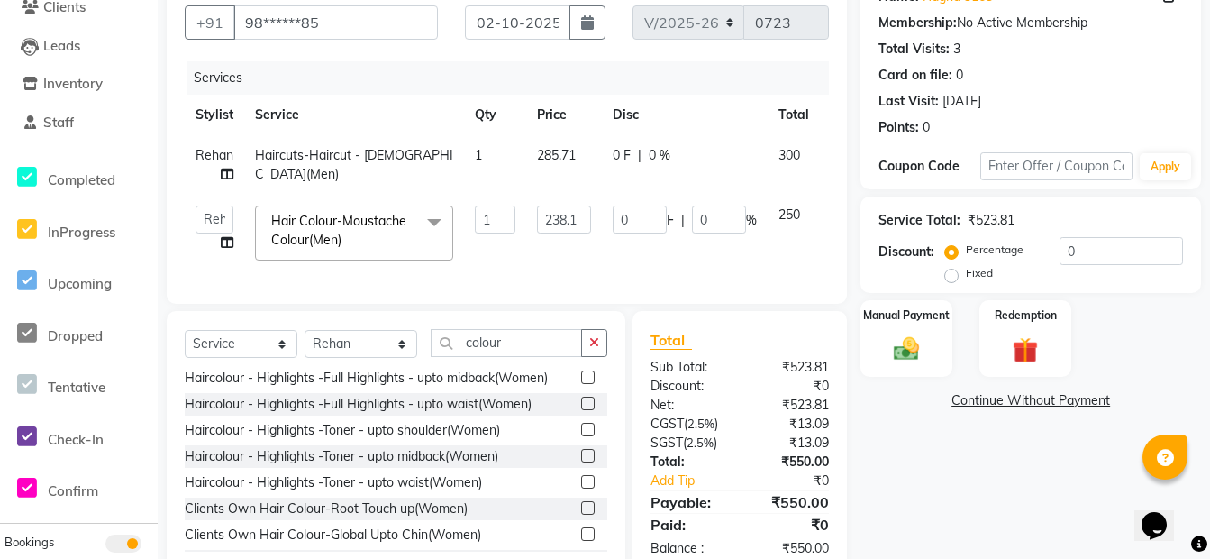
click at [807, 213] on td "250" at bounding box center [794, 233] width 52 height 77
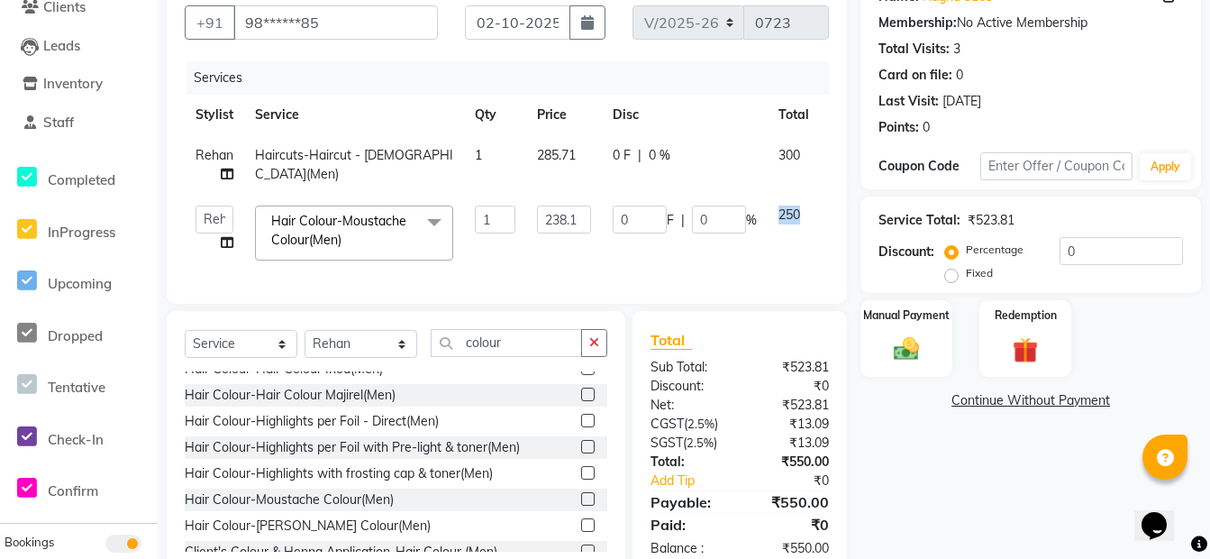
scroll to position [822, 0]
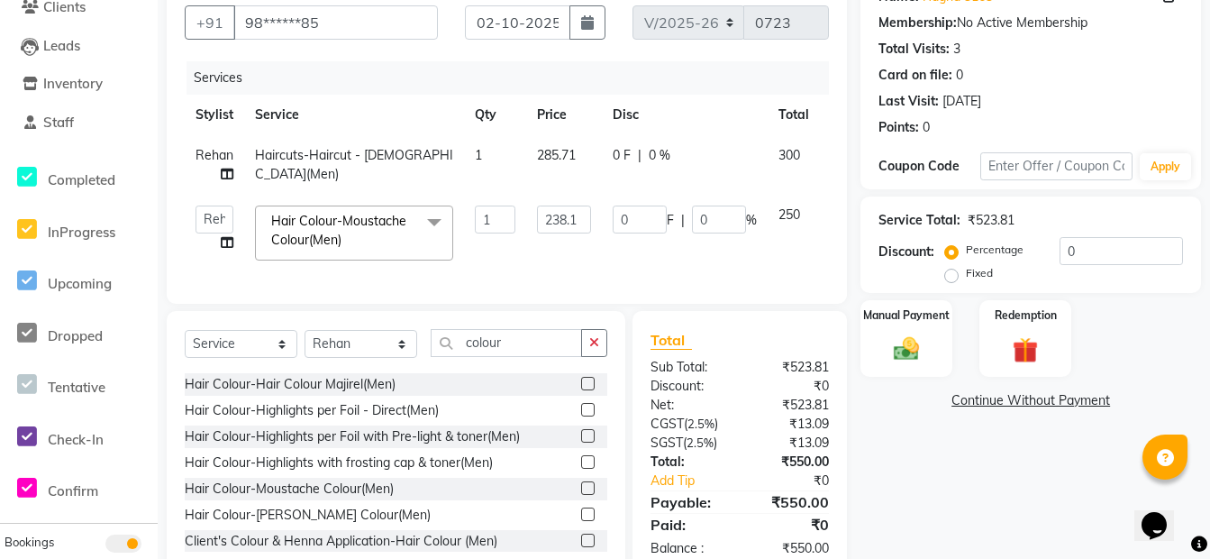
click at [581, 533] on label at bounding box center [588, 540] width 14 height 14
click at [581, 535] on input "checkbox" at bounding box center [587, 541] width 12 height 12
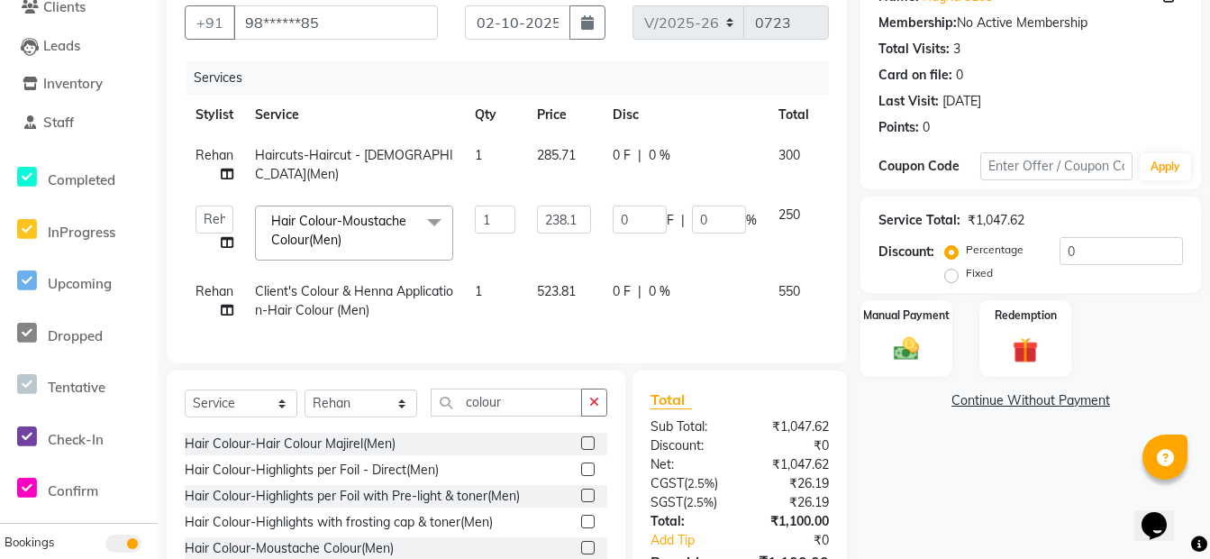
checkbox input "false"
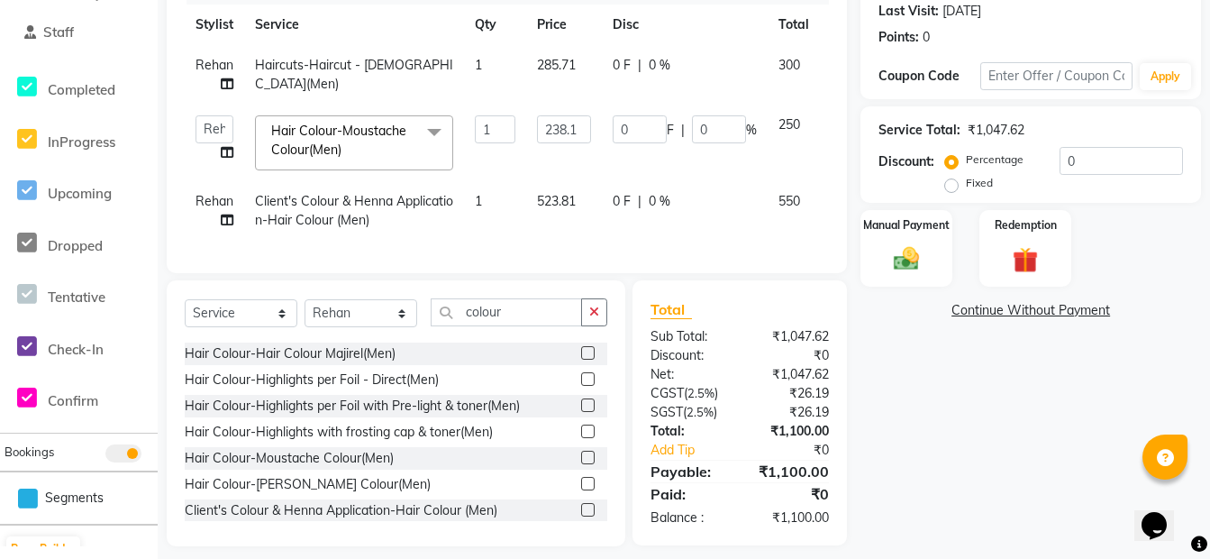
scroll to position [732, 0]
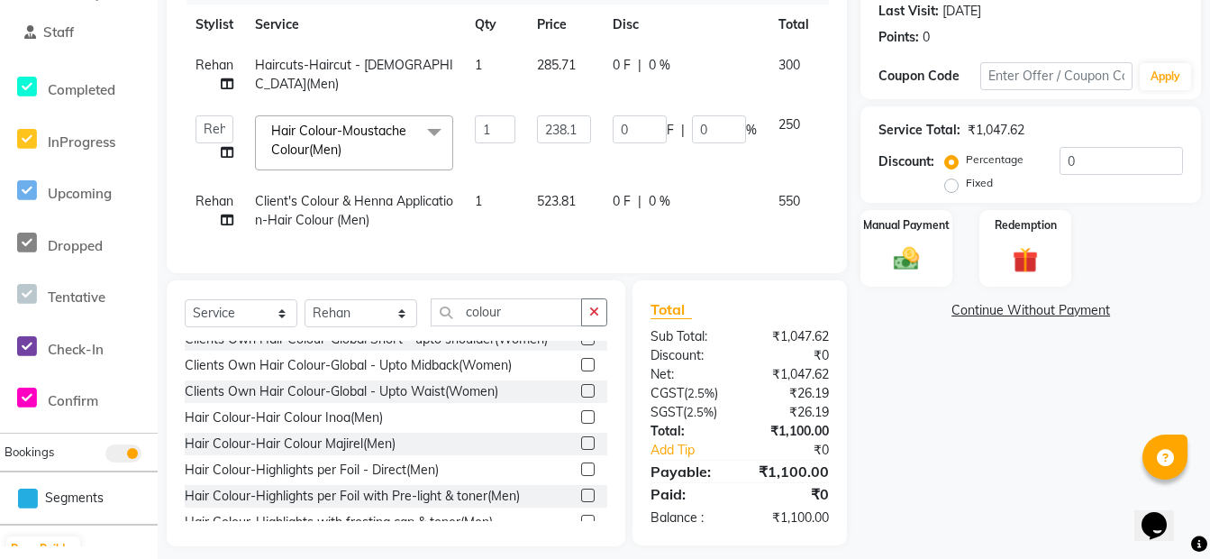
click at [581, 436] on label at bounding box center [588, 443] width 14 height 14
click at [581, 438] on input "checkbox" at bounding box center [587, 444] width 12 height 12
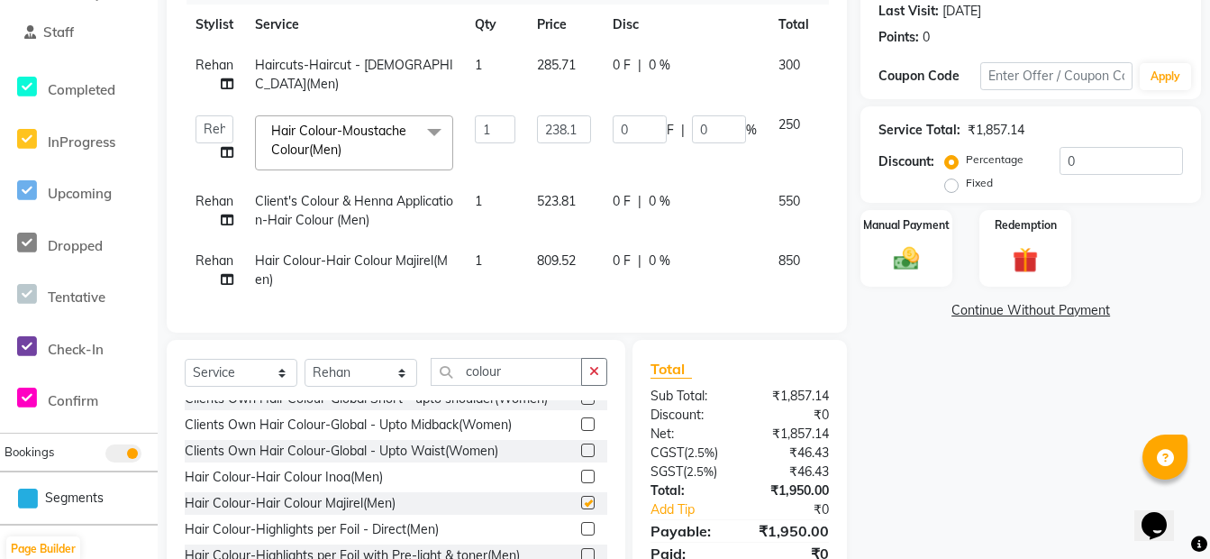
checkbox input "false"
click at [581, 469] on label at bounding box center [588, 476] width 14 height 14
click at [581, 471] on input "checkbox" at bounding box center [587, 477] width 12 height 12
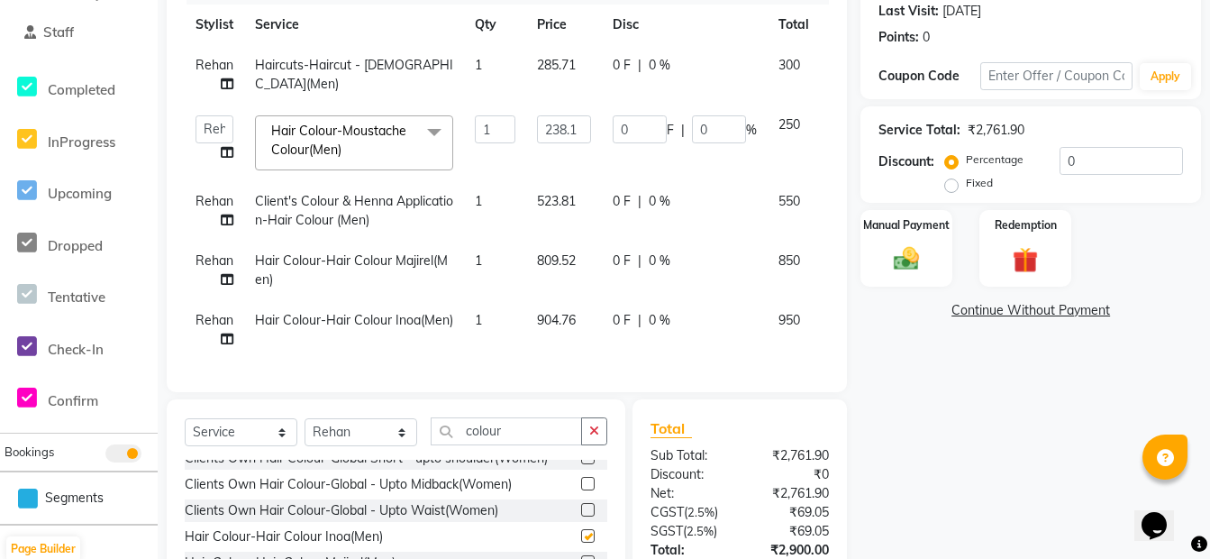
checkbox input "false"
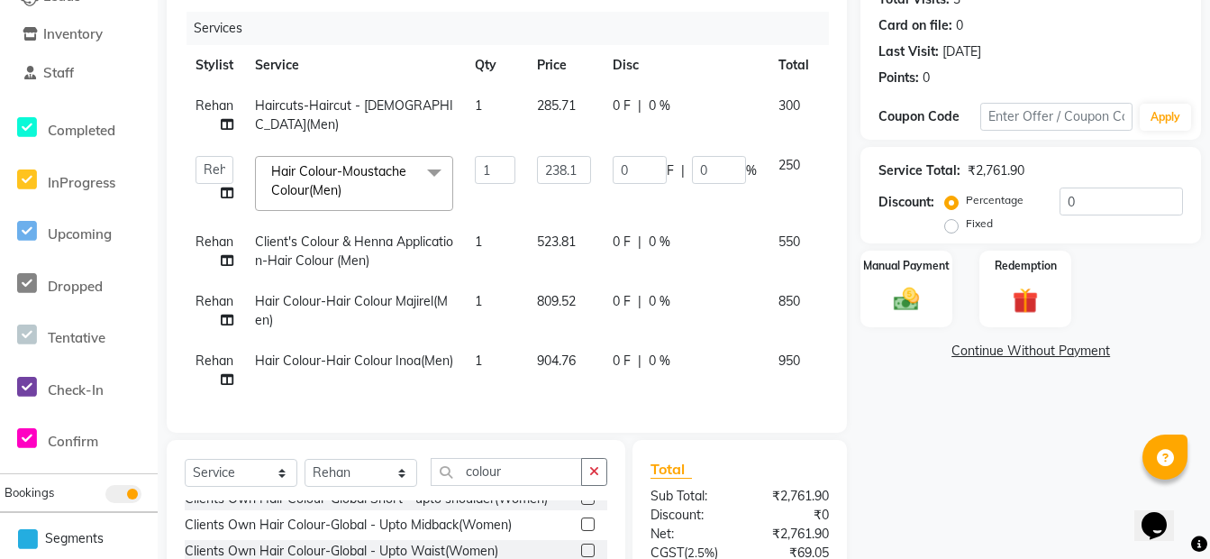
scroll to position [252, 0]
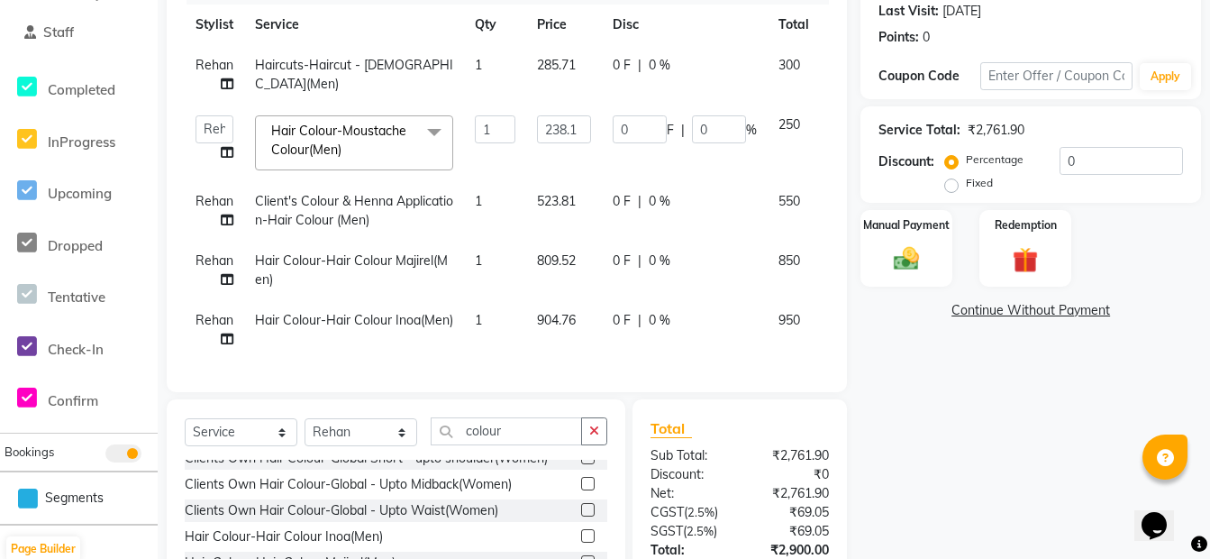
click at [806, 211] on td "550" at bounding box center [794, 210] width 52 height 59
select select "90035"
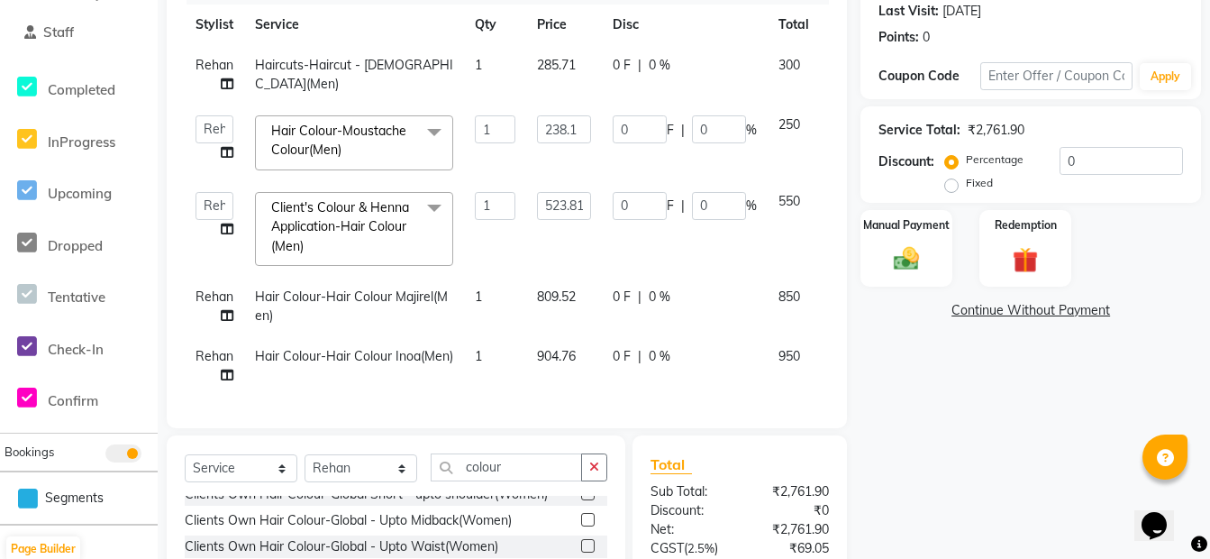
scroll to position [2, 0]
drag, startPoint x: 588, startPoint y: 475, endPoint x: 601, endPoint y: 442, distance: 35.1
click at [588, 470] on button "button" at bounding box center [594, 467] width 26 height 28
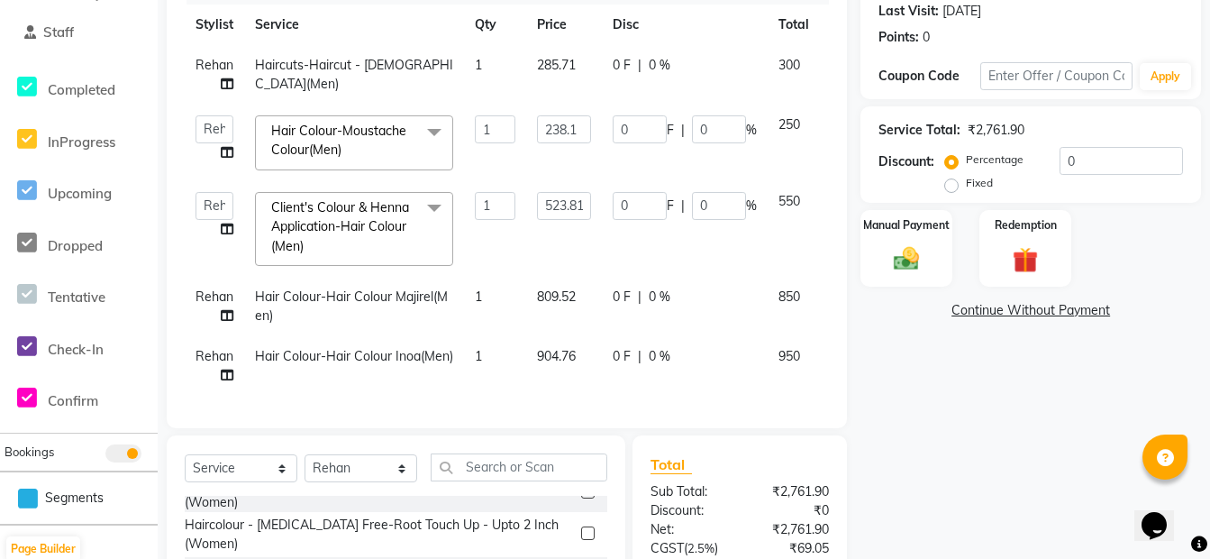
click at [594, 383] on td "904.76" at bounding box center [564, 365] width 76 height 59
select select "90035"
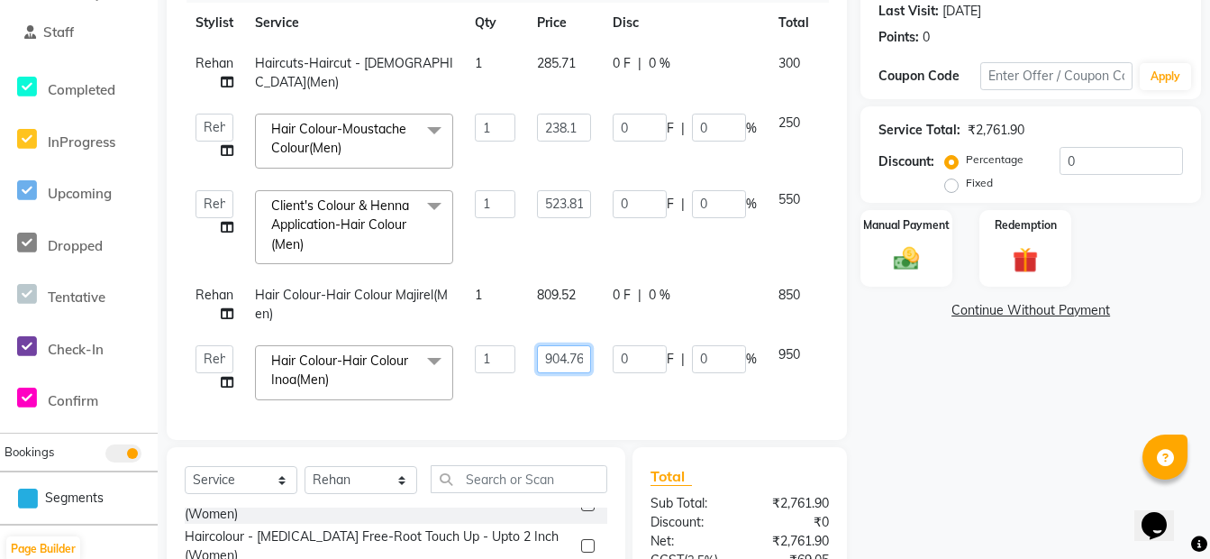
click at [597, 403] on td "904.76" at bounding box center [564, 372] width 76 height 77
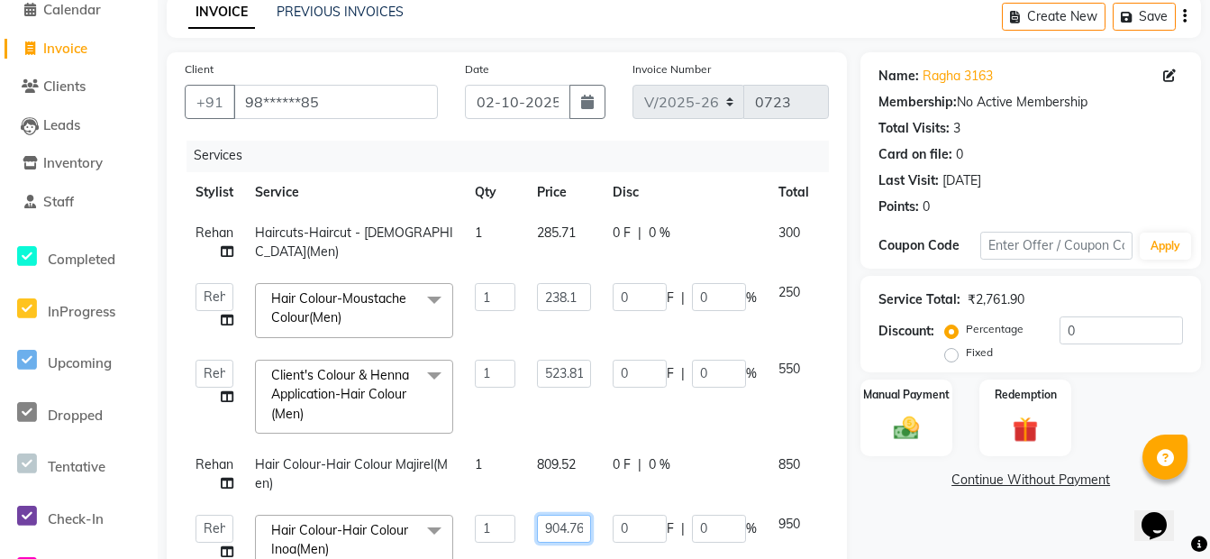
scroll to position [72, 0]
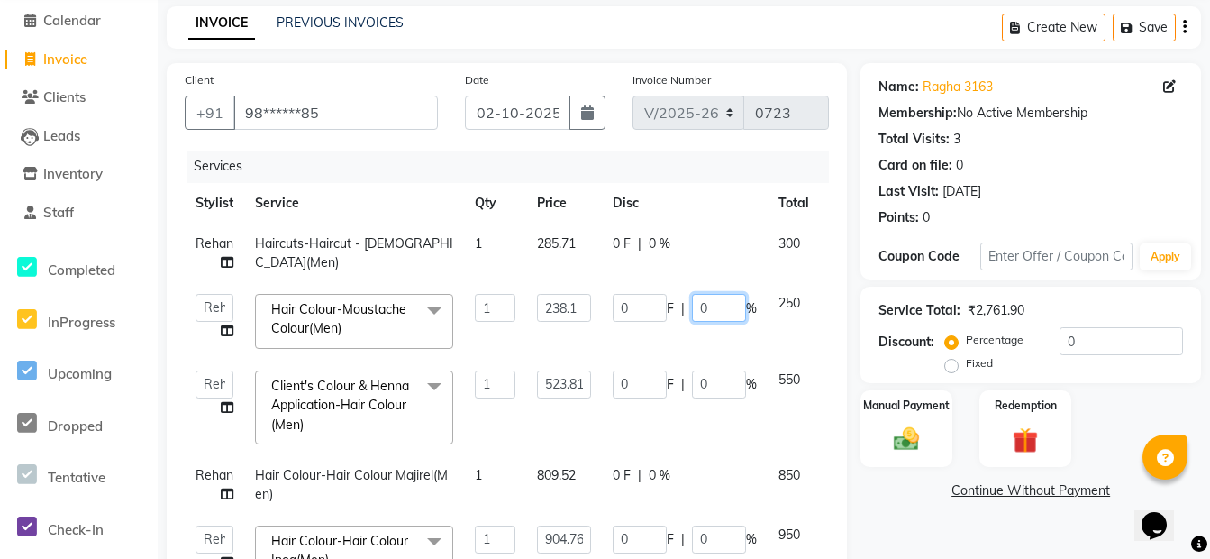
click at [731, 300] on input "0" at bounding box center [719, 308] width 54 height 28
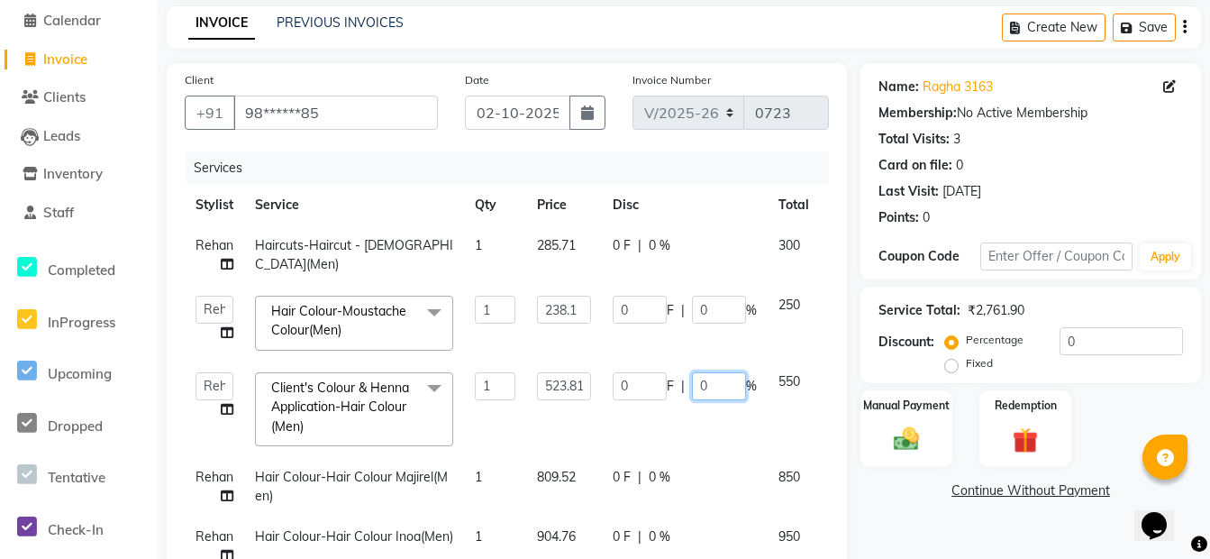
click at [714, 386] on td "0 F | 0 %" at bounding box center [685, 409] width 166 height 96
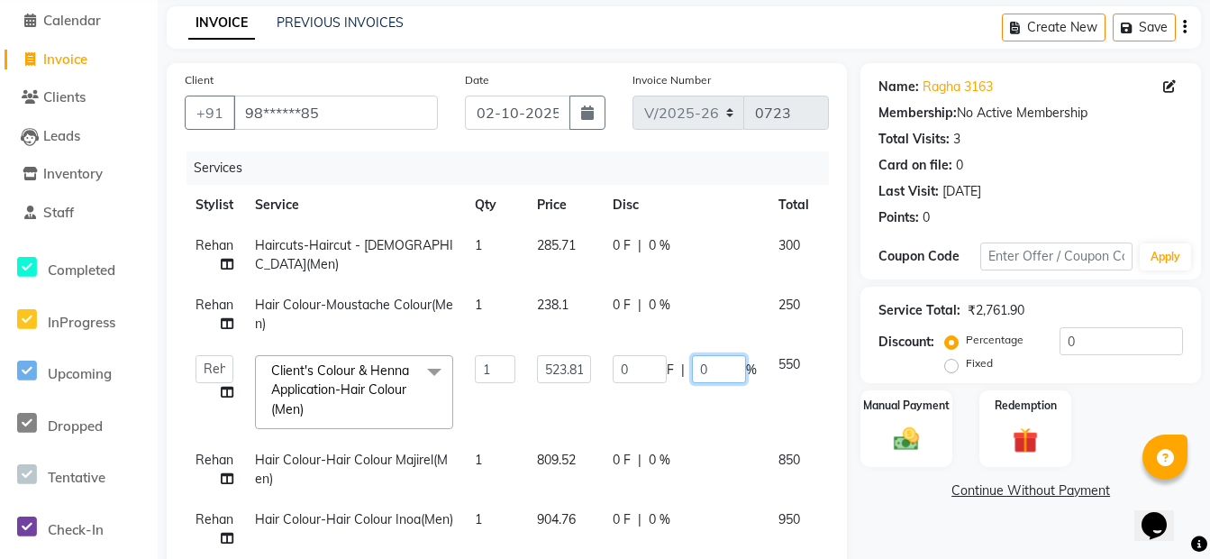
scroll to position [0, 0]
click at [714, 418] on tr "Admin [PERSON_NAME] [PERSON_NAME] Front Desk Rehan Reports [PERSON_NAME] [PERSO…" at bounding box center [532, 392] width 695 height 96
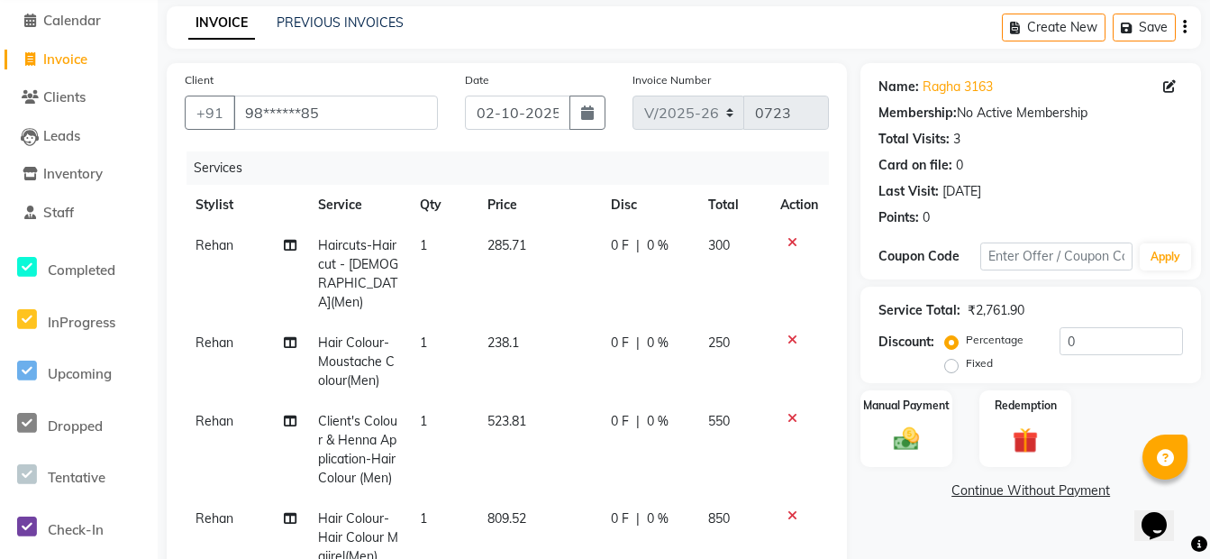
click at [788, 412] on icon at bounding box center [793, 418] width 10 height 13
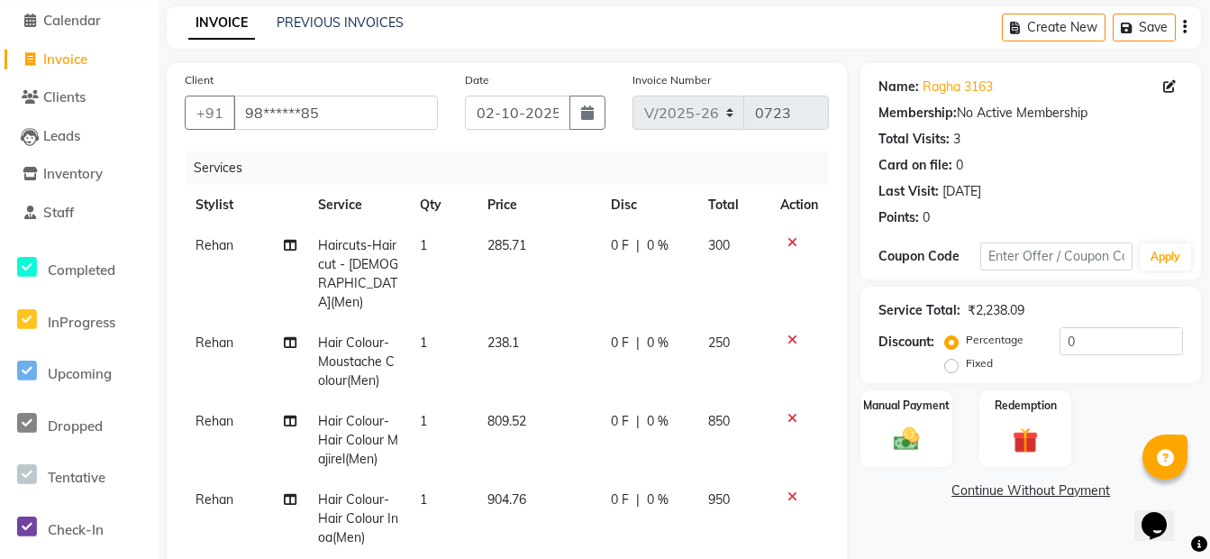
click at [788, 412] on icon at bounding box center [793, 418] width 10 height 13
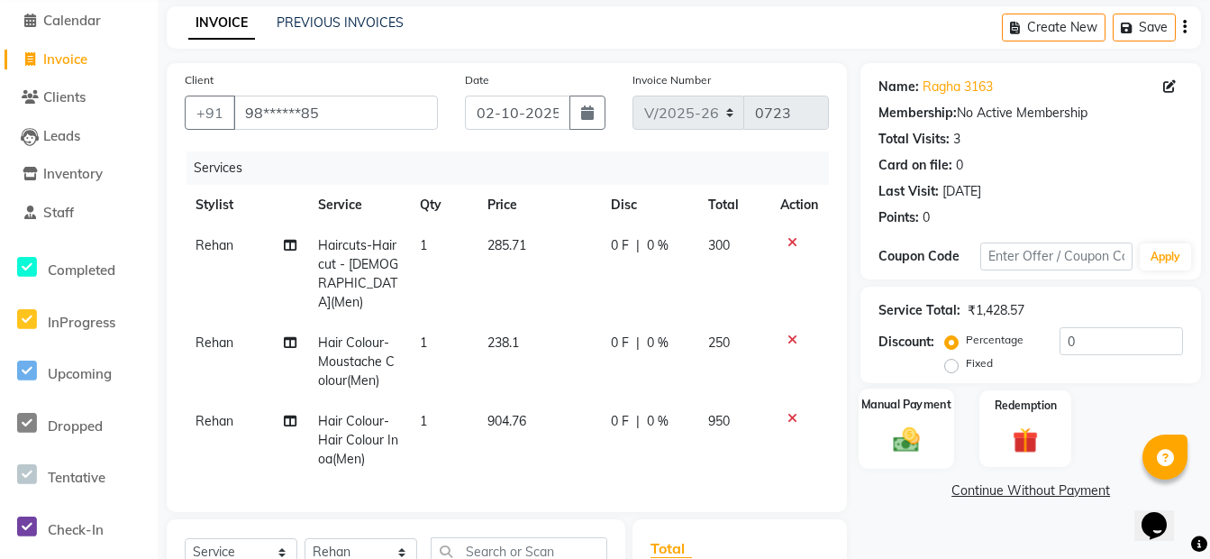
click at [897, 412] on label "Manual Payment" at bounding box center [906, 404] width 90 height 17
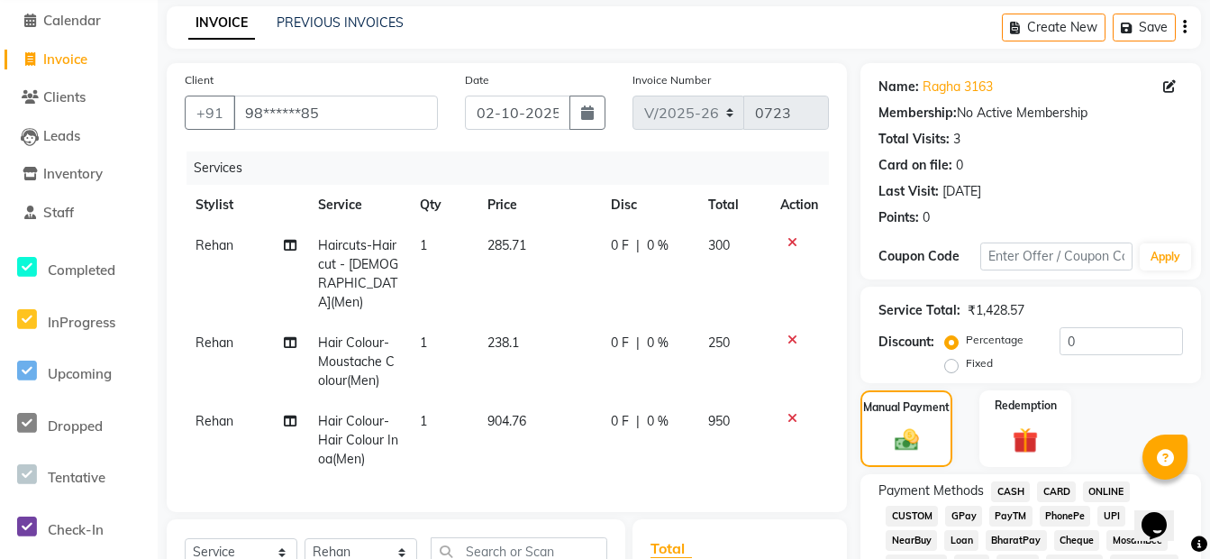
click at [1105, 487] on span "ONLINE" at bounding box center [1106, 491] width 47 height 21
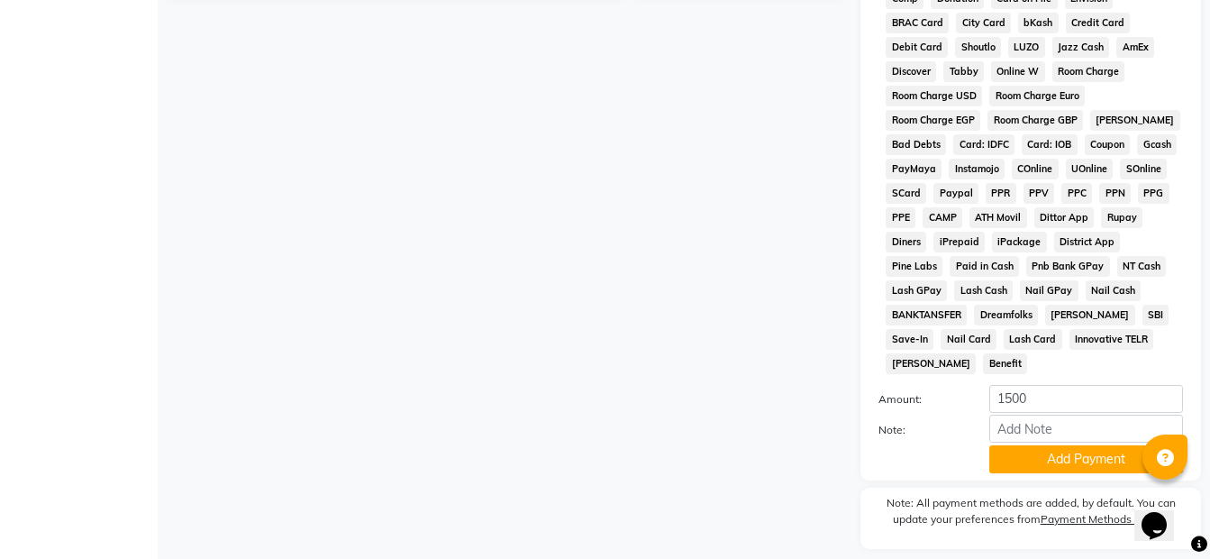
scroll to position [887, 0]
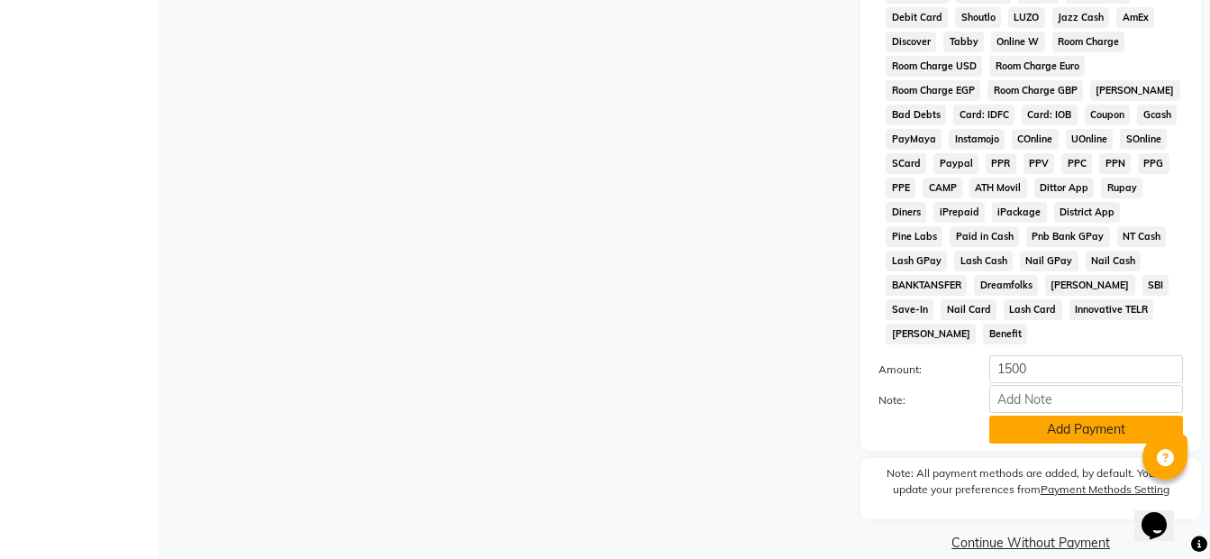
click at [1061, 415] on button "Add Payment" at bounding box center [1086, 429] width 194 height 28
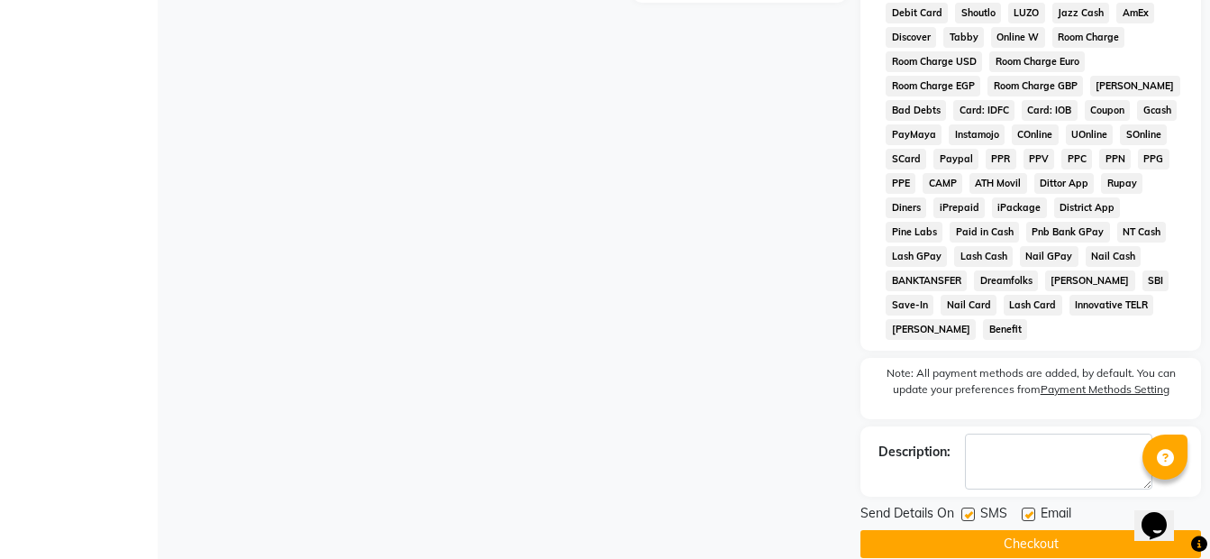
scroll to position [893, 0]
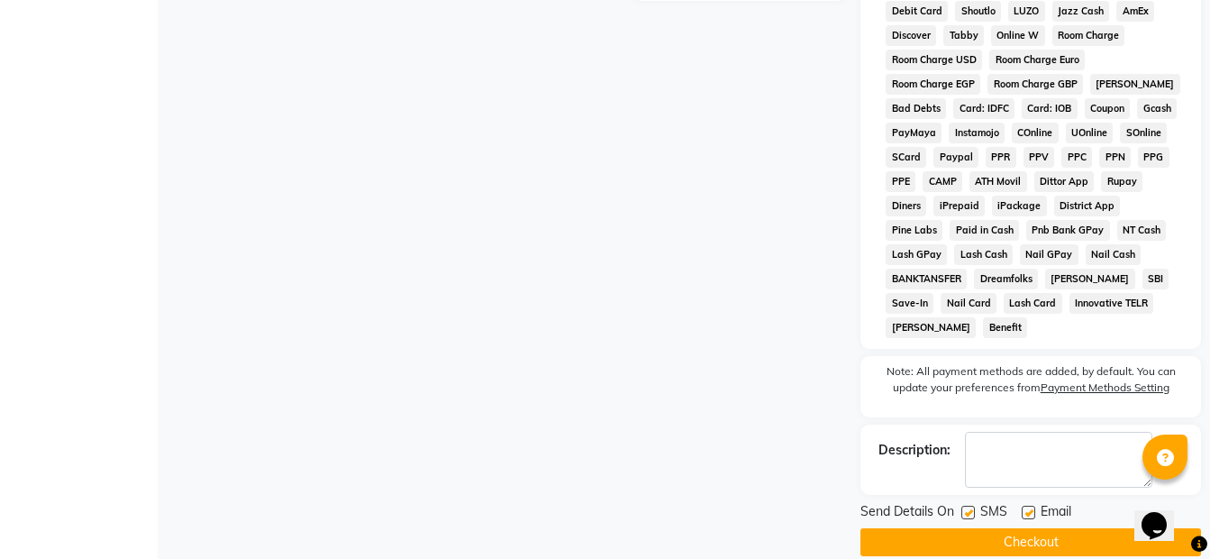
click at [1003, 528] on button "Checkout" at bounding box center [1031, 542] width 341 height 28
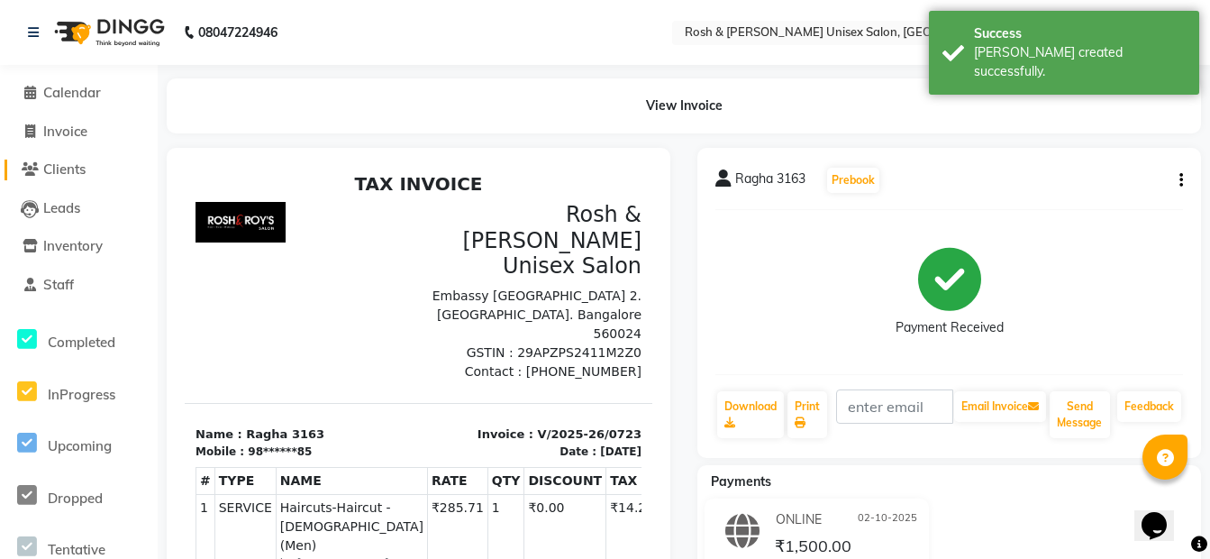
click at [48, 178] on link "Clients" at bounding box center [79, 169] width 149 height 21
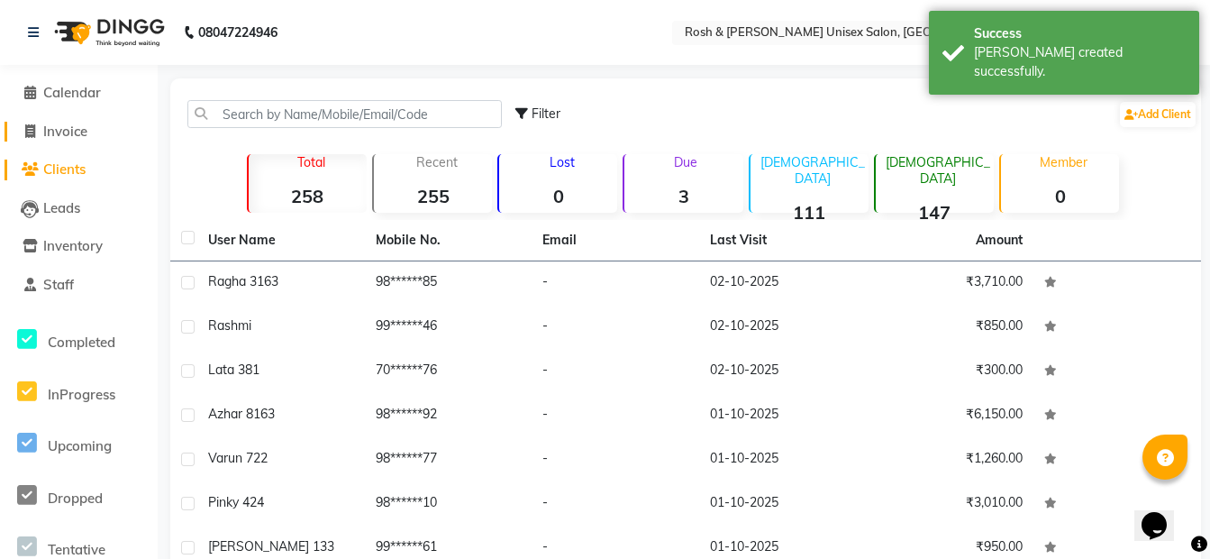
click at [50, 135] on span "Invoice" at bounding box center [65, 131] width 44 height 17
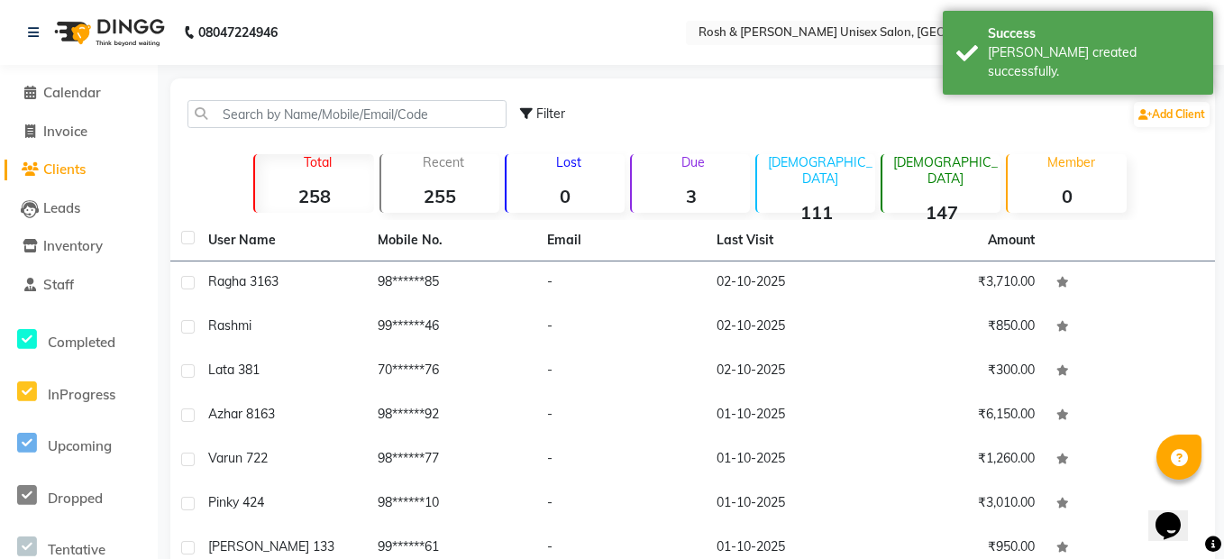
select select "8757"
select select "service"
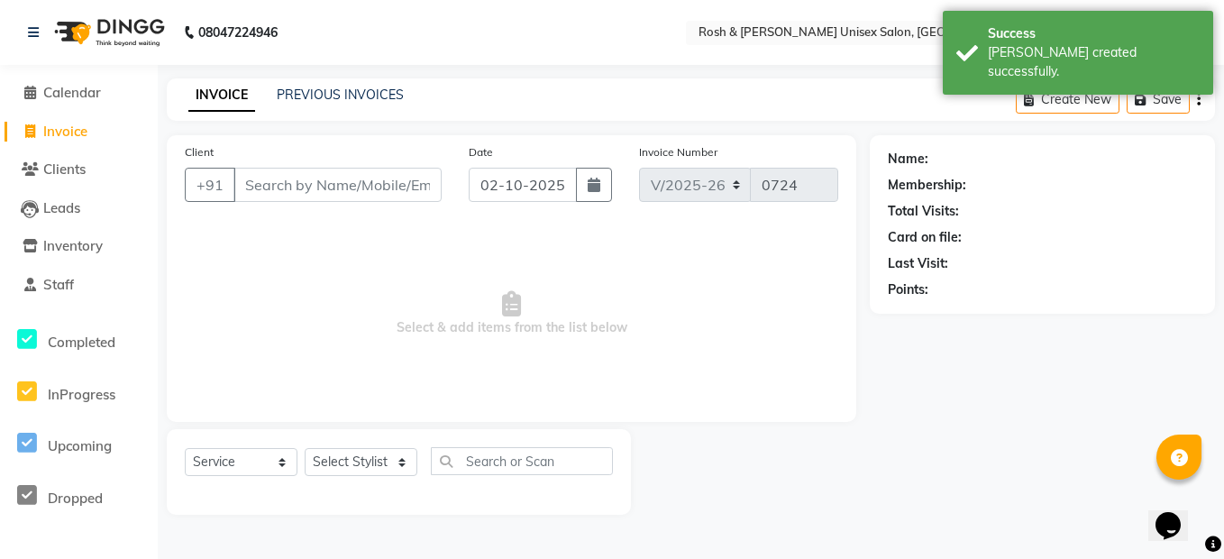
click at [262, 182] on input "Client" at bounding box center [337, 185] width 208 height 34
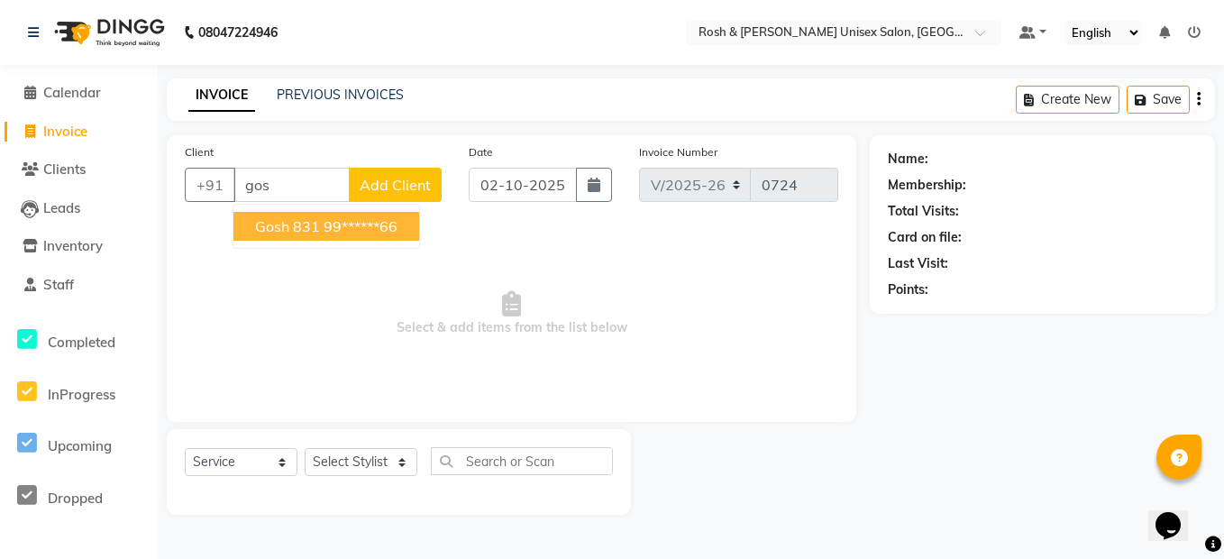
click at [329, 221] on ngb-highlight "99******66" at bounding box center [360, 226] width 74 height 18
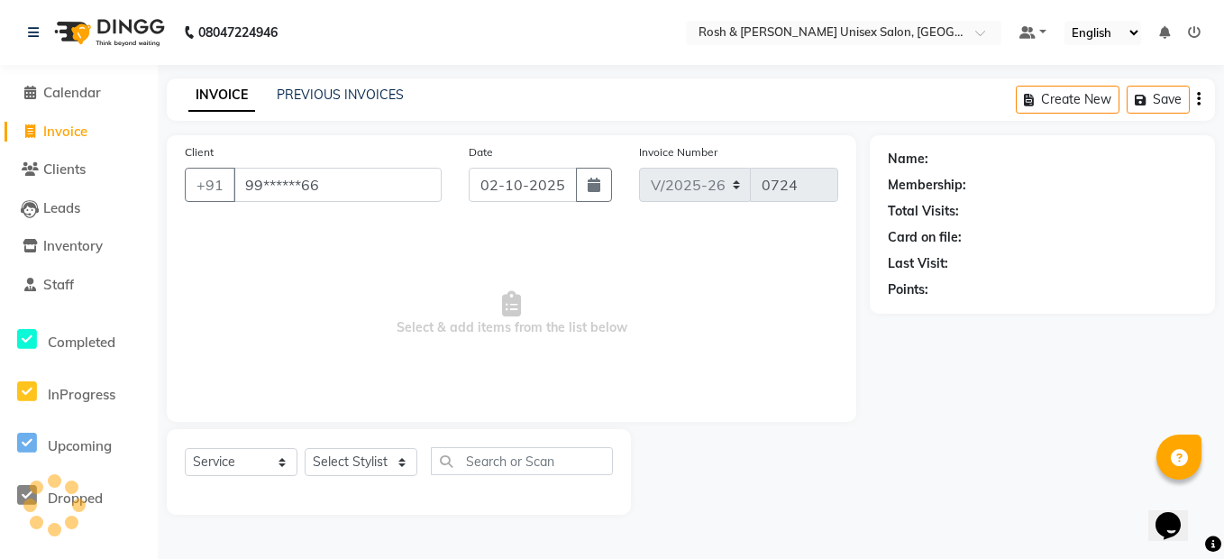
type input "99******66"
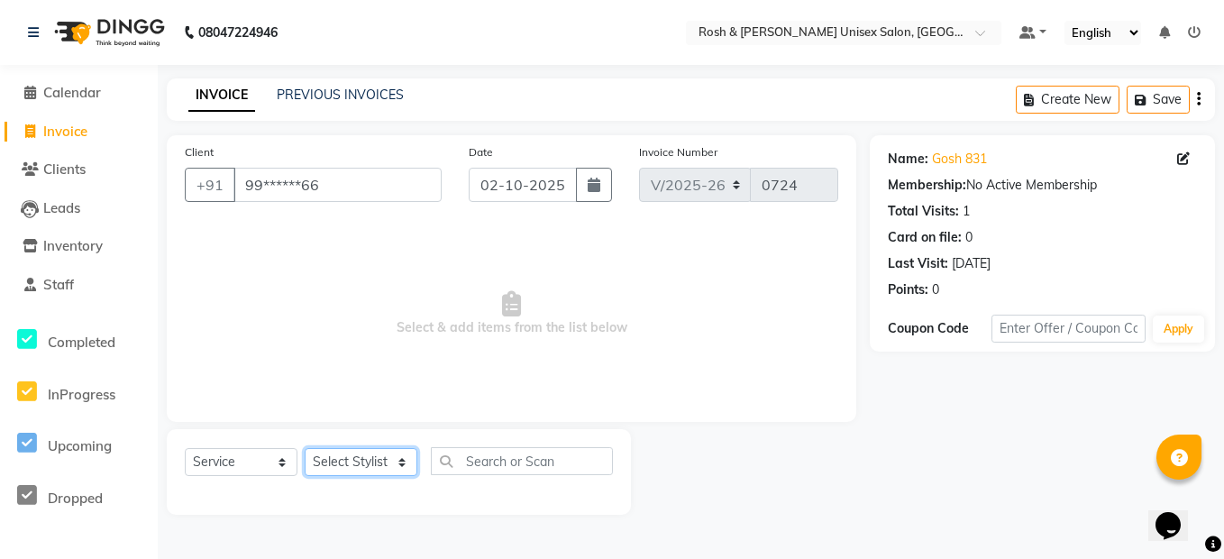
click at [351, 460] on select "Select Stylist Admin [PERSON_NAME] [PERSON_NAME] Front Desk Rehan Reports [PERS…" at bounding box center [361, 462] width 113 height 28
select select "88998"
click at [305, 448] on select "Select Stylist Admin [PERSON_NAME] [PERSON_NAME] Front Desk Rehan Reports [PERS…" at bounding box center [361, 462] width 113 height 28
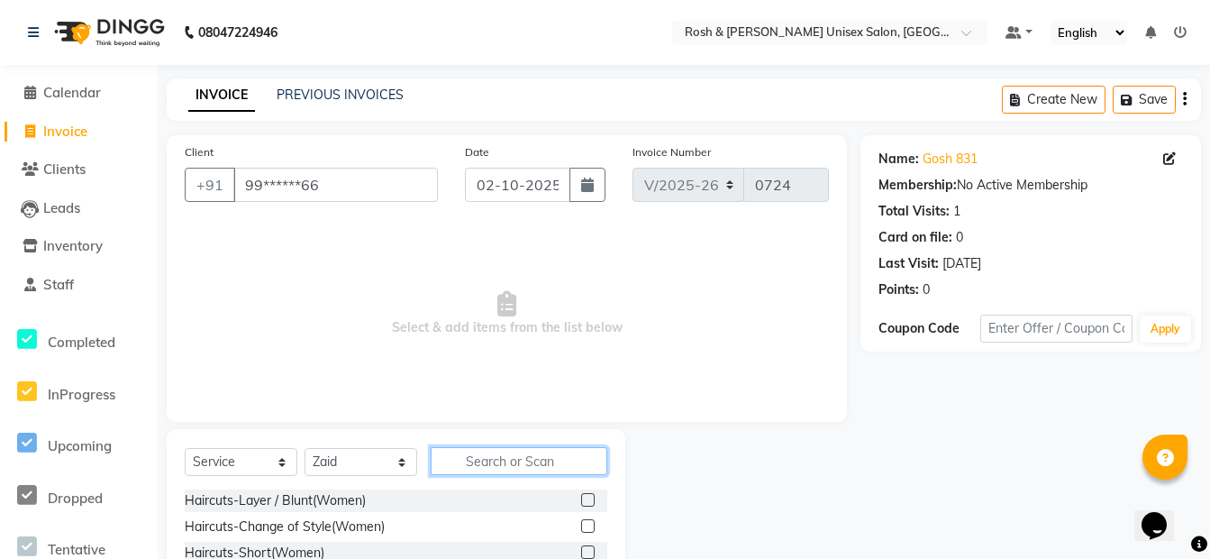
click at [490, 462] on input "text" at bounding box center [519, 461] width 177 height 28
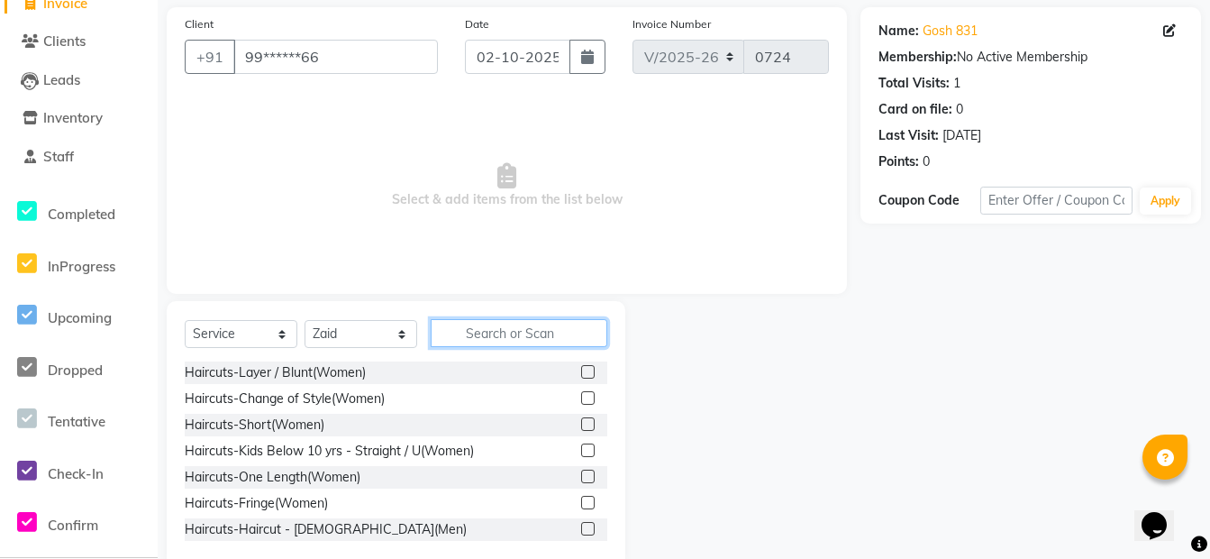
scroll to position [163, 0]
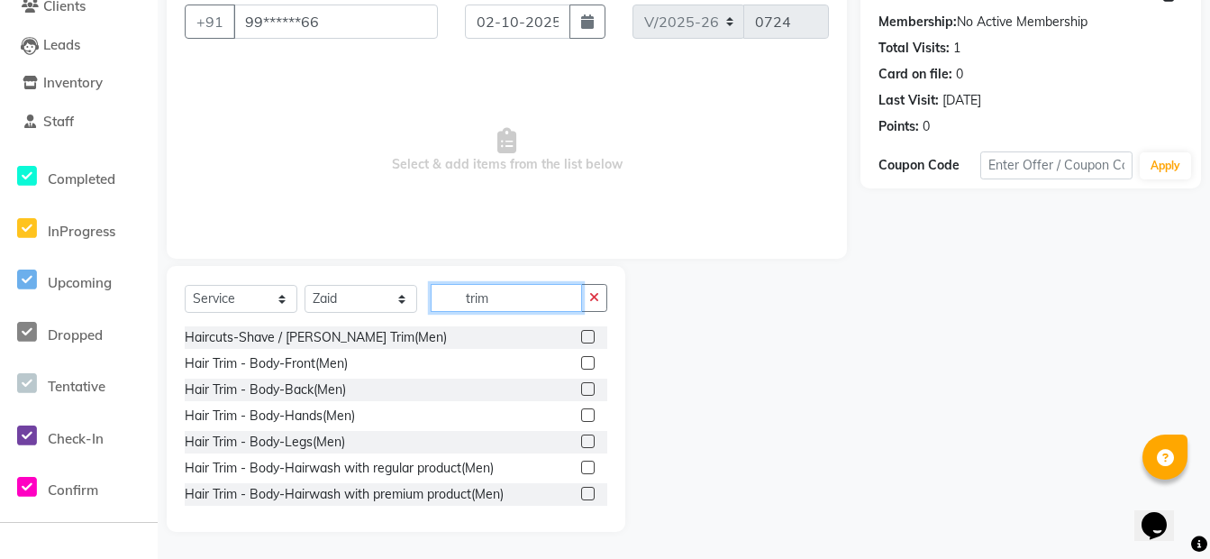
type input "trim"
click at [581, 332] on label at bounding box center [588, 337] width 14 height 14
click at [581, 332] on input "checkbox" at bounding box center [587, 338] width 12 height 12
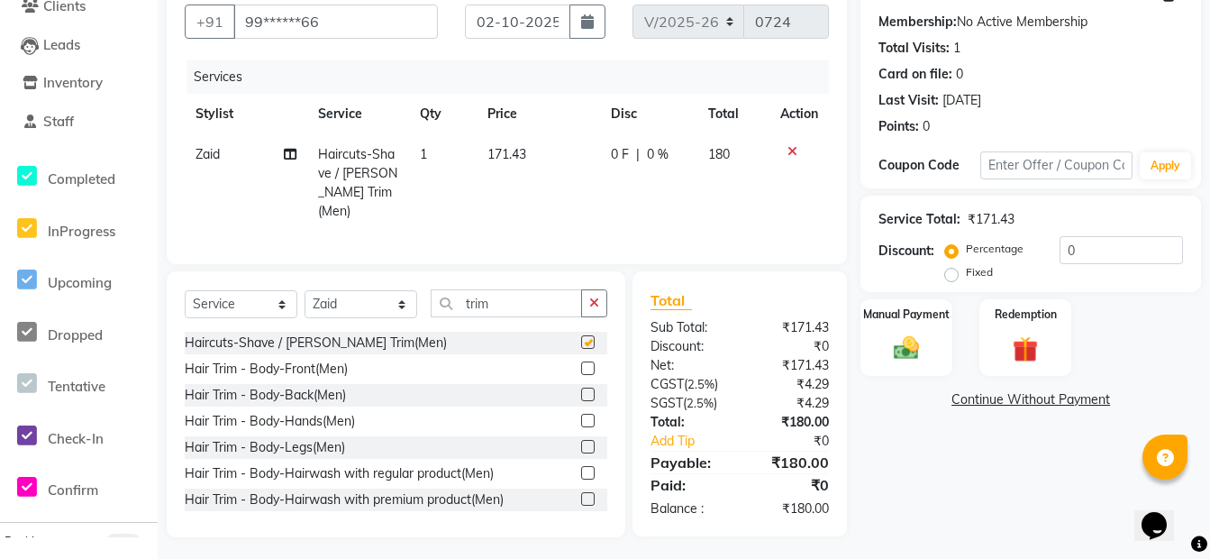
checkbox input "false"
click at [595, 296] on icon "button" at bounding box center [594, 302] width 10 height 13
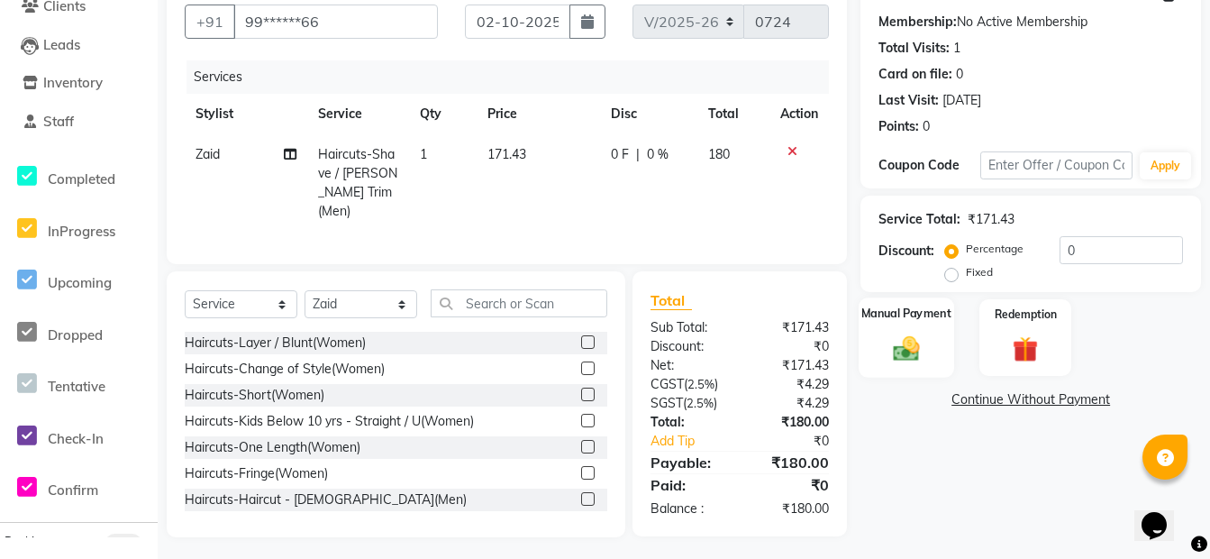
click at [922, 342] on img at bounding box center [906, 347] width 43 height 31
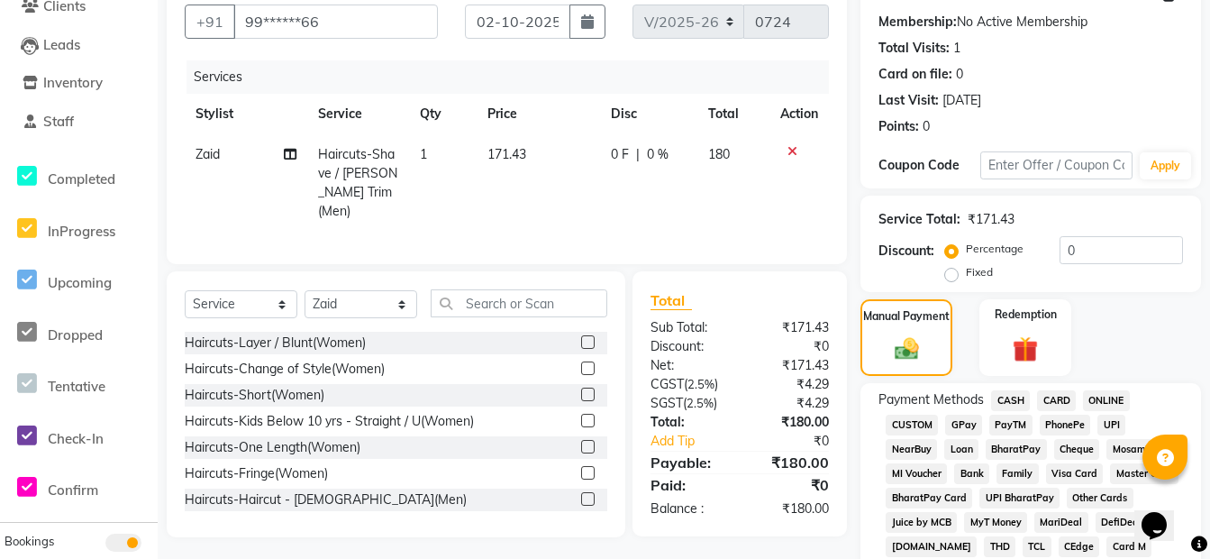
click at [999, 403] on span "CASH" at bounding box center [1010, 400] width 39 height 21
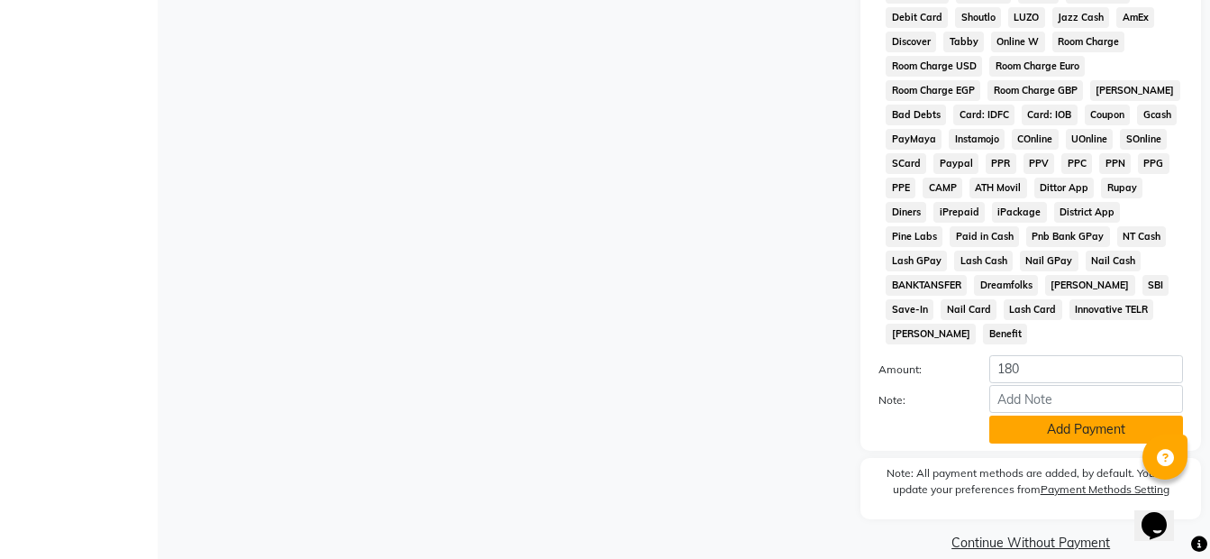
click at [1031, 415] on button "Add Payment" at bounding box center [1086, 429] width 194 height 28
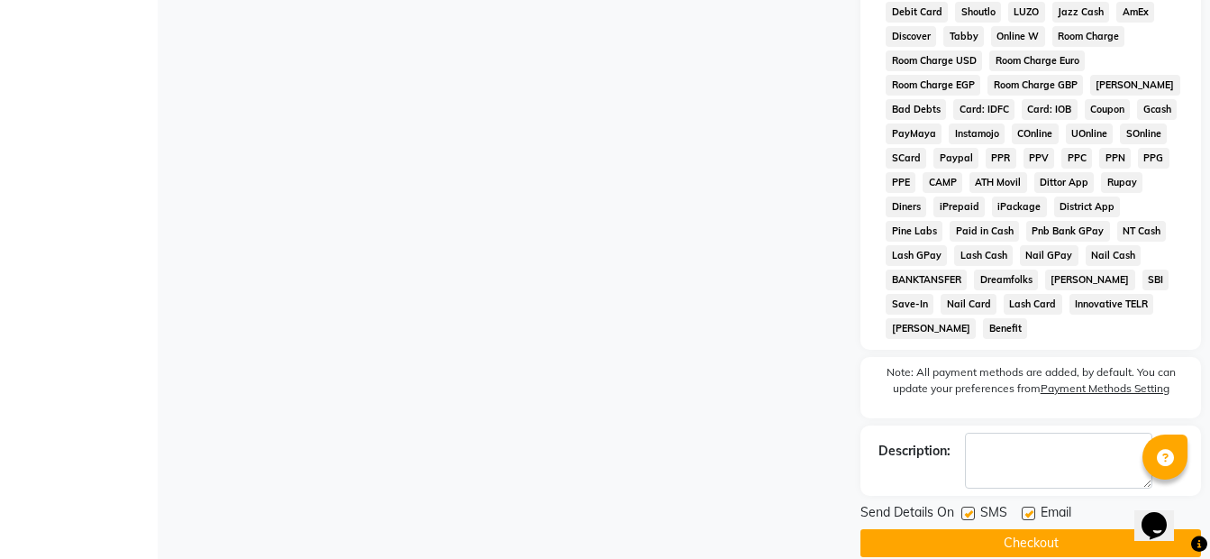
scroll to position [893, 0]
click at [975, 528] on button "Checkout" at bounding box center [1031, 542] width 341 height 28
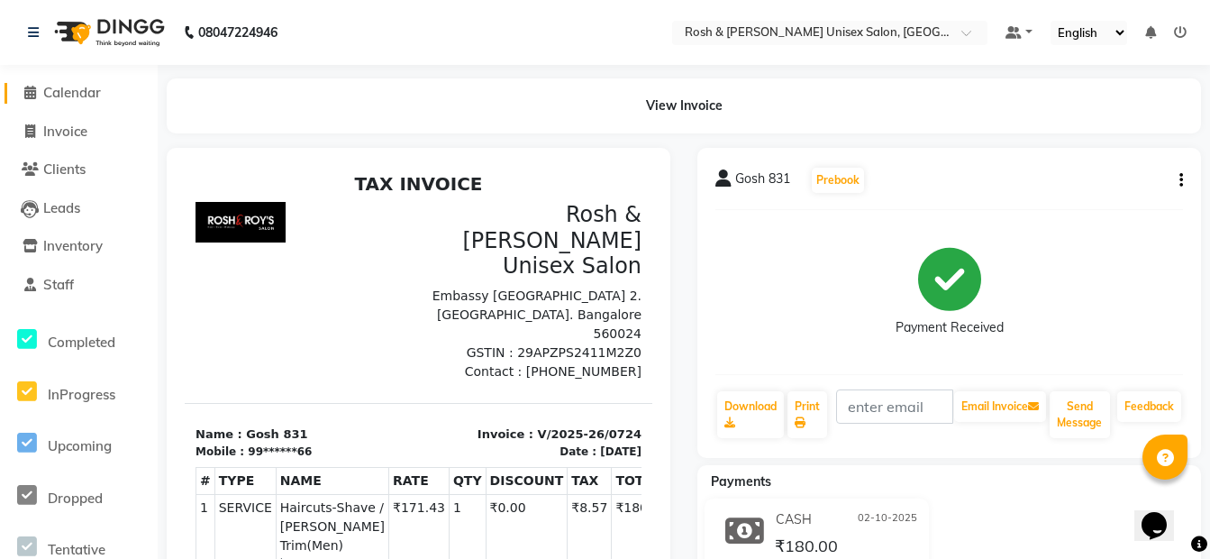
click at [94, 96] on span "Calendar" at bounding box center [72, 92] width 58 height 17
